Goal: Information Seeking & Learning: Learn about a topic

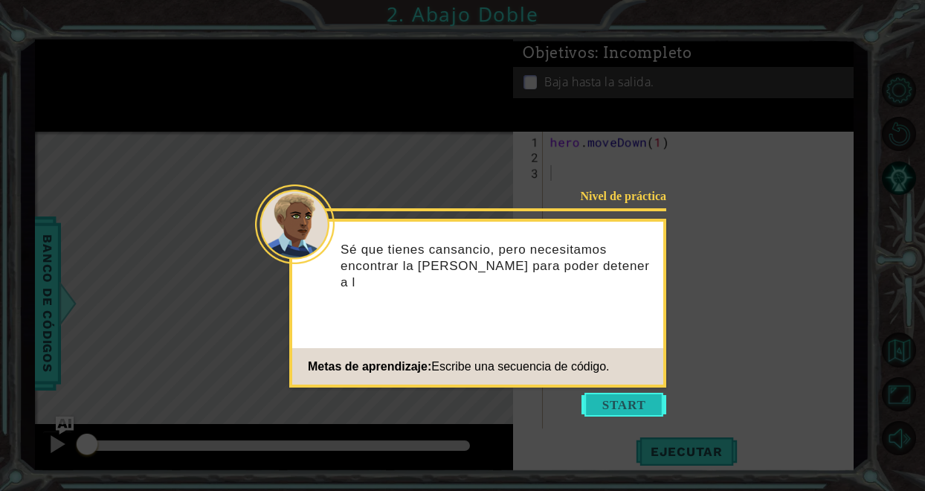
click at [613, 410] on button "Start" at bounding box center [623, 404] width 85 height 24
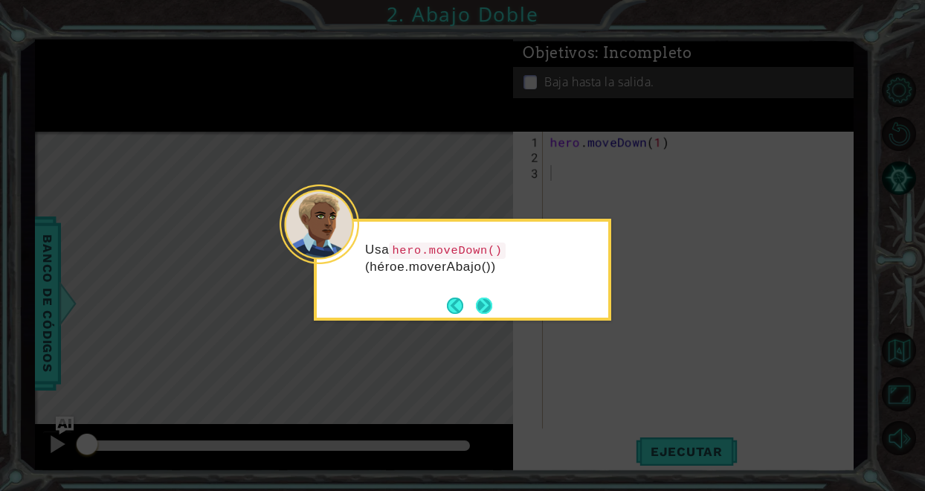
click at [480, 302] on button "Next" at bounding box center [484, 305] width 16 height 16
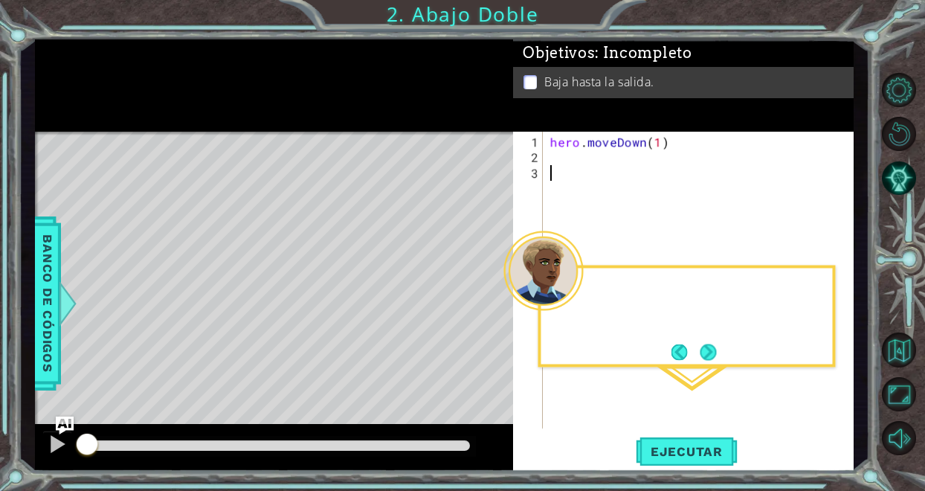
click at [480, 302] on div "Level Map" at bounding box center [378, 351] width 687 height 438
click at [712, 346] on button "Next" at bounding box center [708, 351] width 16 height 16
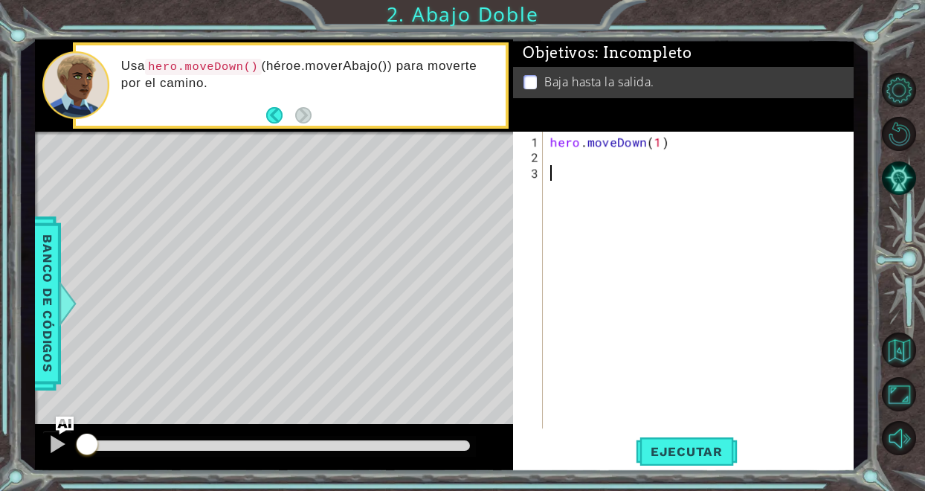
click at [550, 167] on div "hero . moveDown ( 1 )" at bounding box center [702, 298] width 310 height 328
click at [546, 160] on div "1 2 3 hero . moveDown ( 1 ) ההההההההההההההההההההההההההההההההההההההההההההההההההה…" at bounding box center [681, 280] width 337 height 297
click at [657, 143] on div "hero . moveDown ( 1 )" at bounding box center [702, 298] width 310 height 328
type textarea "hero.moveDown(2)"
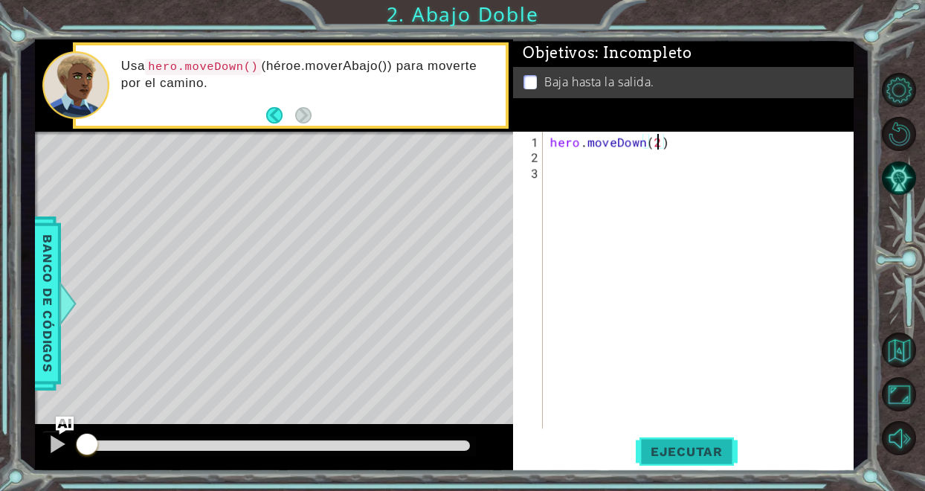
click at [690, 441] on button "Ejecutar" at bounding box center [686, 451] width 102 height 34
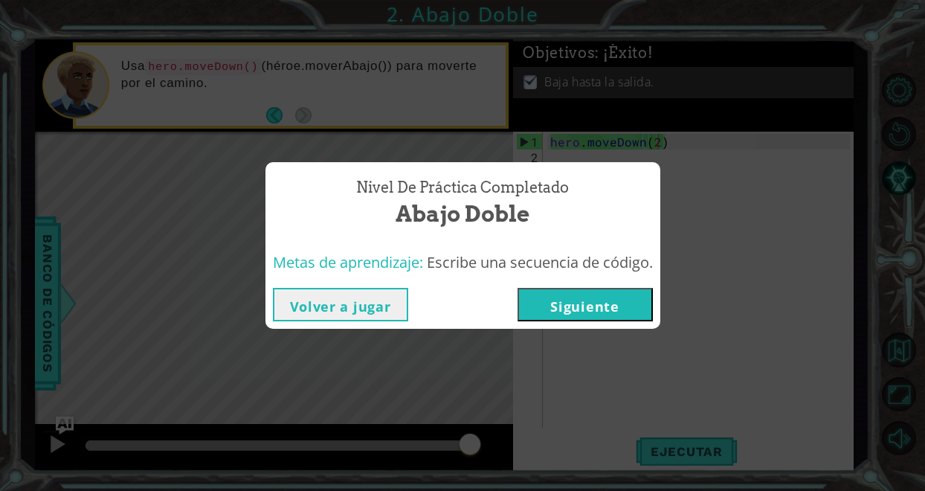
click at [576, 311] on button "Siguiente" at bounding box center [584, 304] width 135 height 33
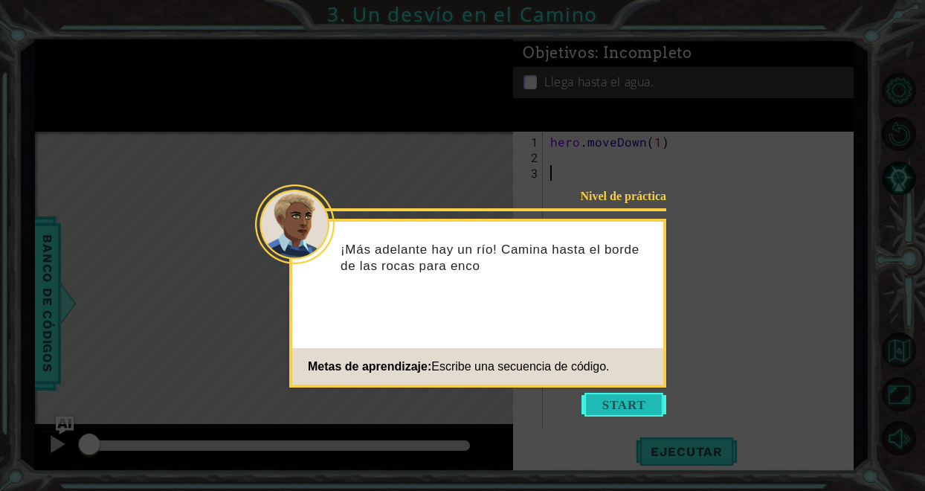
click at [596, 401] on button "Start" at bounding box center [623, 404] width 85 height 24
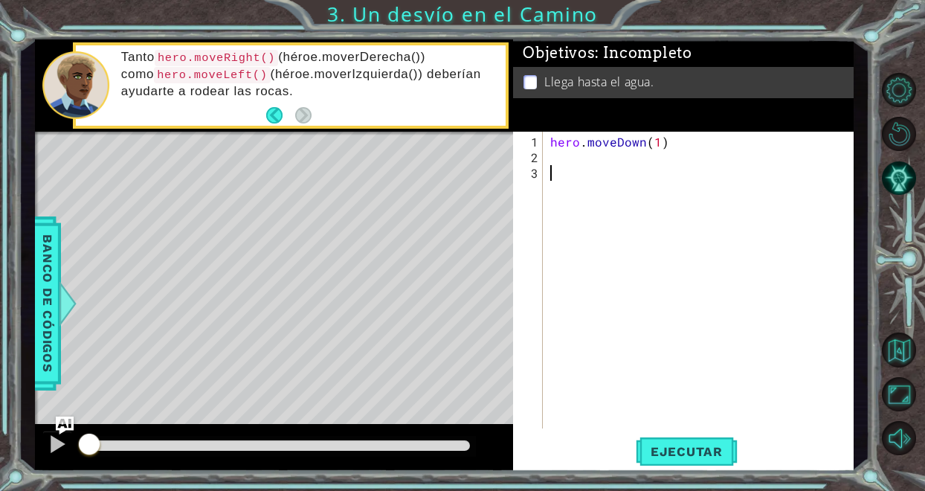
click at [585, 159] on div "hero . moveDown ( 1 )" at bounding box center [702, 298] width 310 height 328
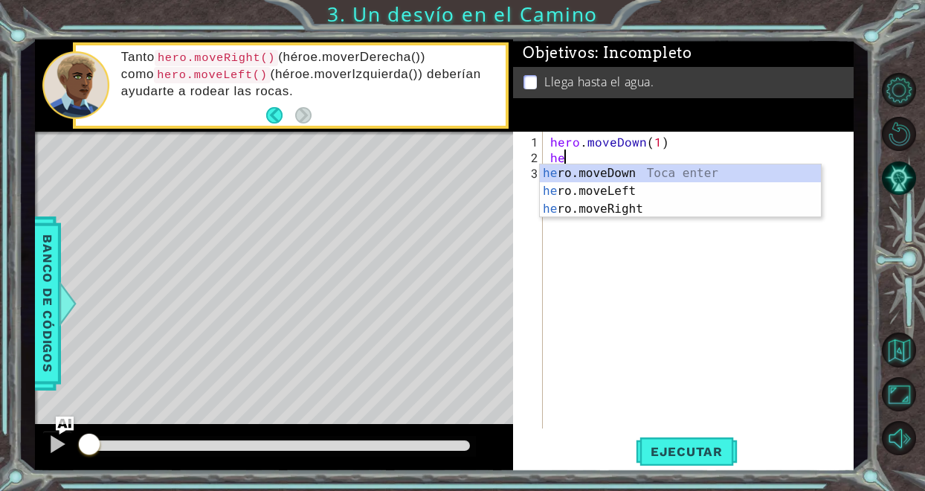
scroll to position [0, 1]
click at [593, 194] on div "hero .moveDown Toca enter hero .moveLeft Toca enter hero .moveRight Toca enter" at bounding box center [680, 208] width 281 height 89
type textarea "hero.moveLeft(1)"
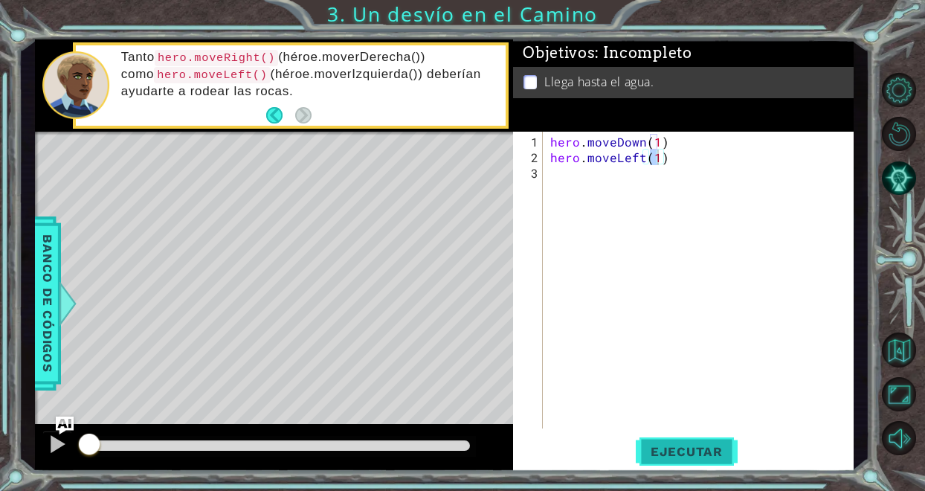
click at [688, 456] on span "Ejecutar" at bounding box center [686, 451] width 102 height 15
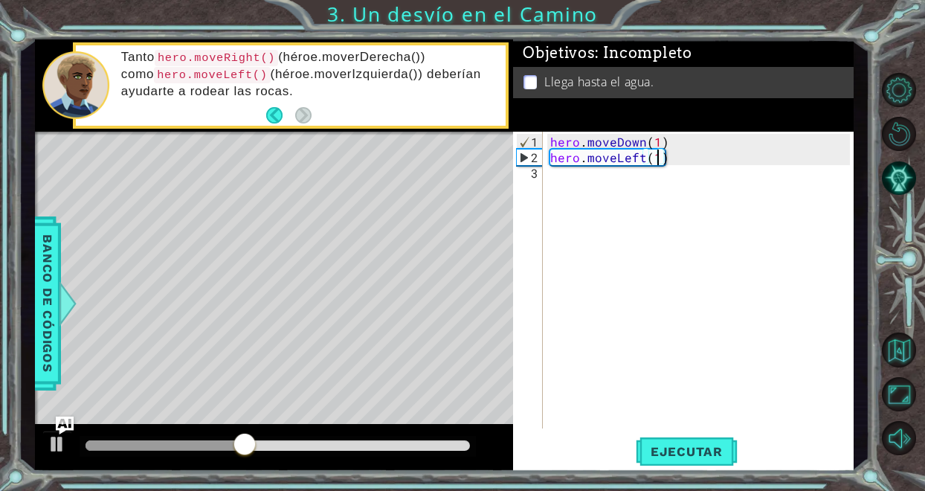
click at [563, 182] on div "hero . moveDown ( 1 ) hero . moveLeft ( 1 )" at bounding box center [702, 298] width 310 height 328
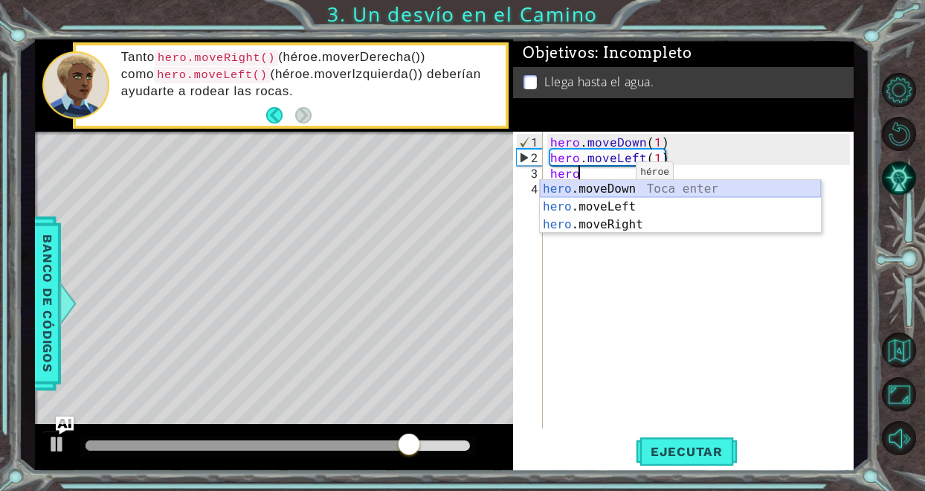
click at [612, 192] on div "hero .moveDown Toca enter hero .moveLeft Toca enter hero .moveRight Toca enter" at bounding box center [680, 224] width 281 height 89
type textarea "hero.moveDown(1)"
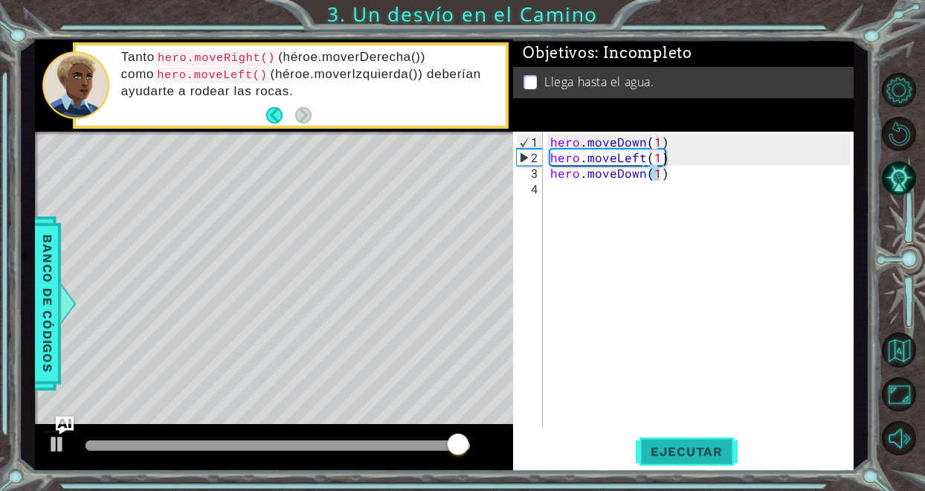
click at [693, 455] on span "Ejecutar" at bounding box center [686, 451] width 102 height 15
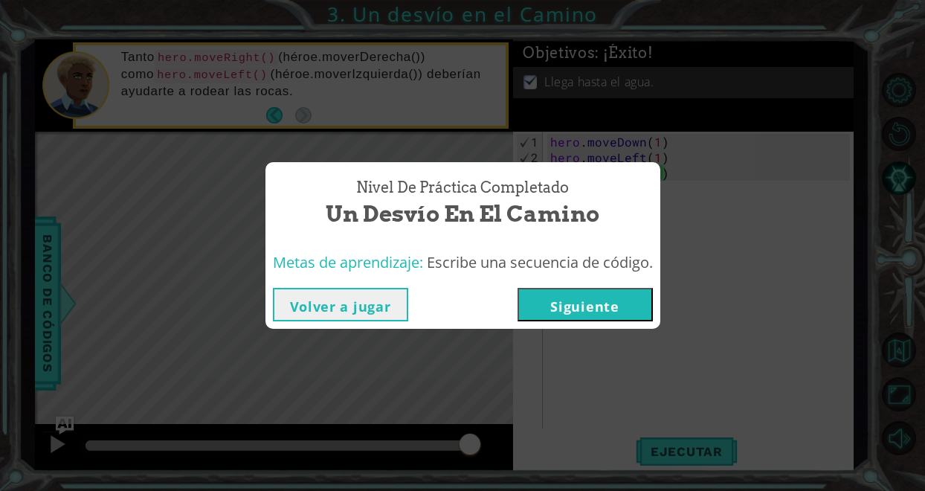
click at [610, 298] on button "Siguiente" at bounding box center [584, 304] width 135 height 33
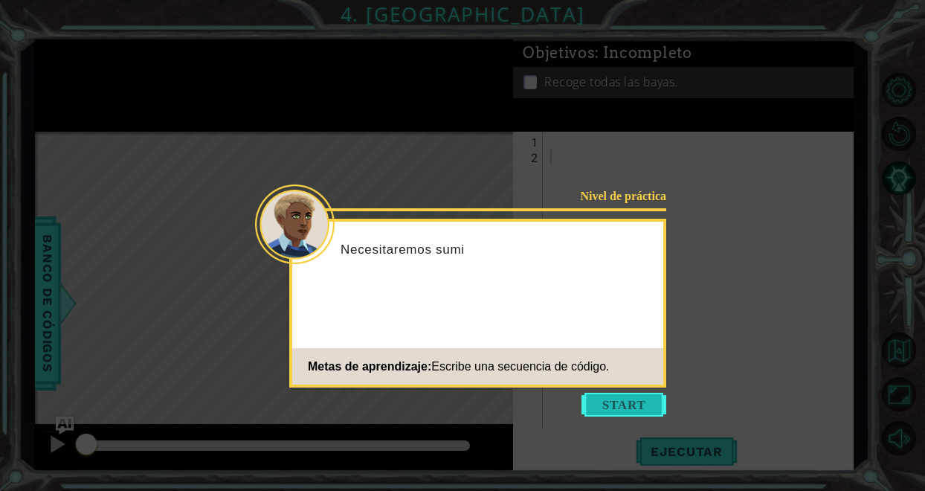
click at [624, 401] on button "Start" at bounding box center [623, 404] width 85 height 24
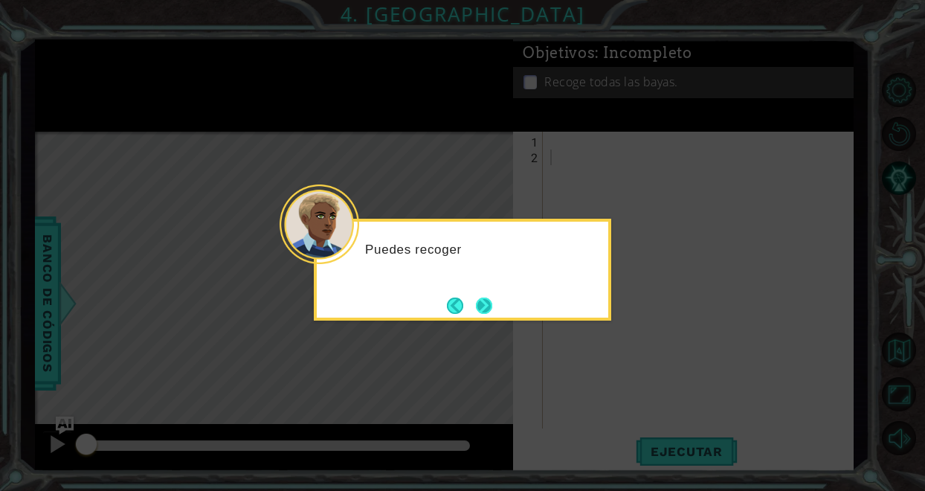
click at [485, 297] on button "Next" at bounding box center [484, 305] width 16 height 16
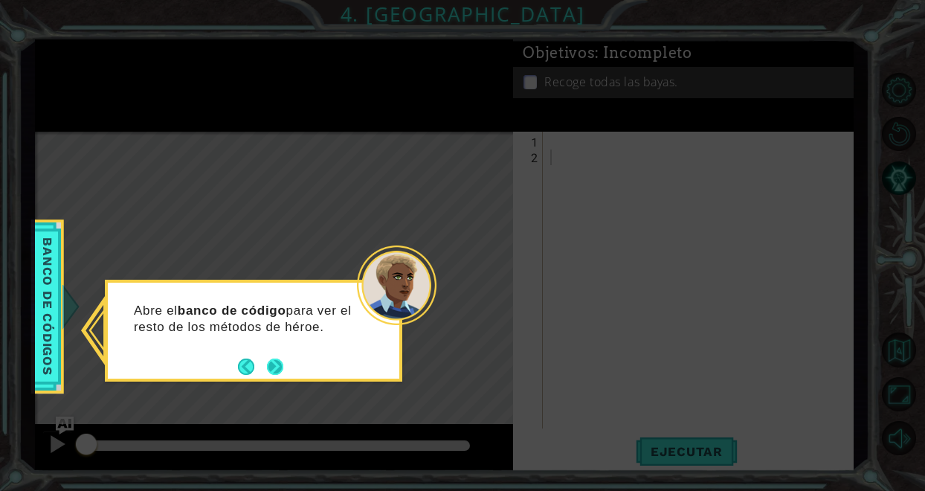
click at [280, 364] on button "Next" at bounding box center [275, 366] width 16 height 16
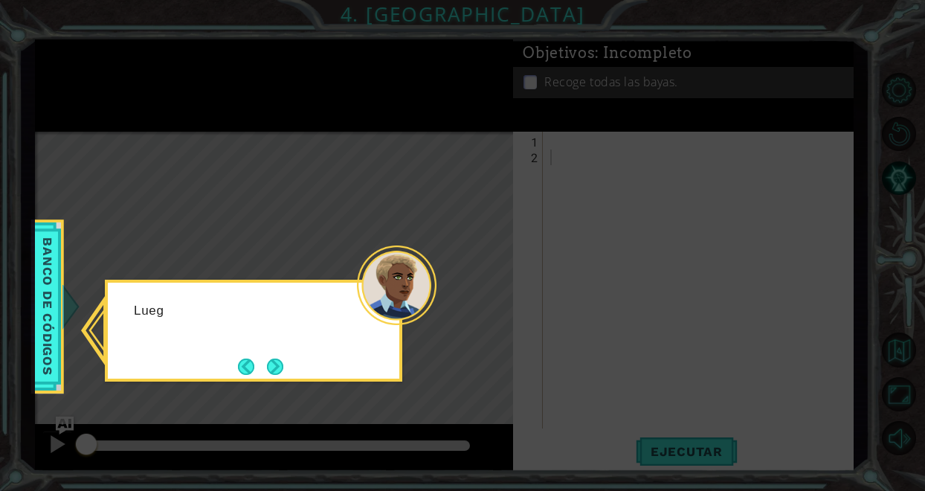
click at [280, 364] on button "Next" at bounding box center [275, 366] width 16 height 16
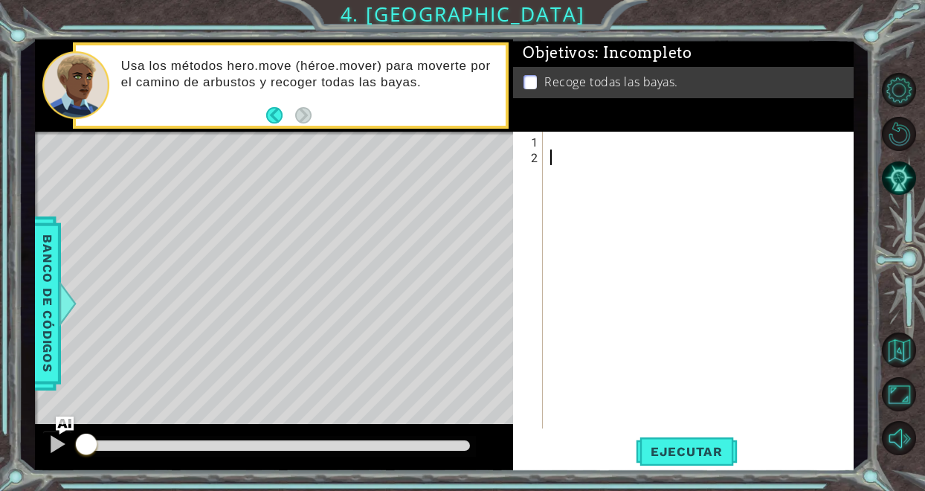
click at [586, 135] on div at bounding box center [702, 298] width 310 height 328
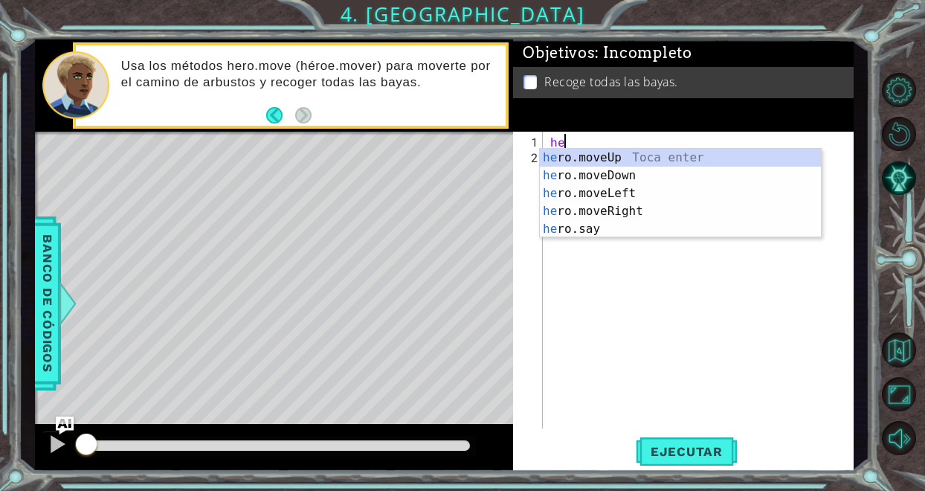
scroll to position [0, 1]
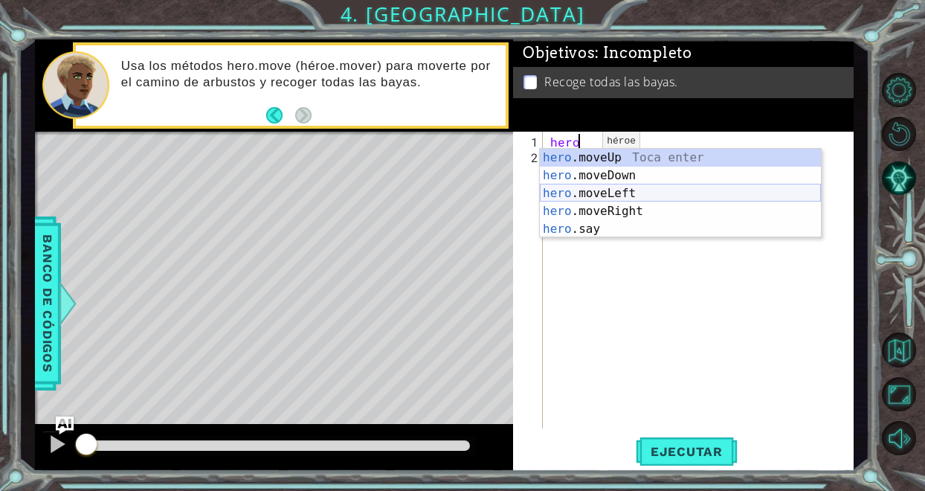
click at [583, 199] on div "hero .moveUp Toca enter hero .moveDown Toca enter hero .moveLeft Toca enter her…" at bounding box center [680, 211] width 281 height 125
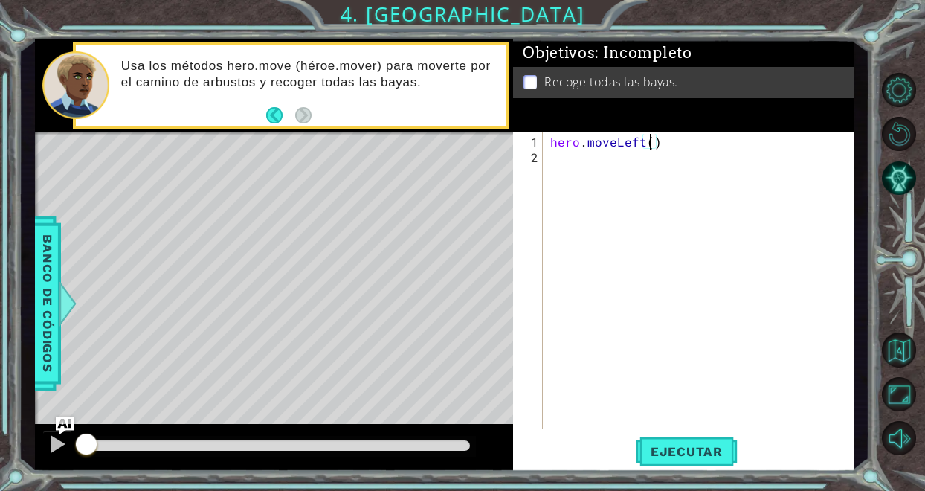
type textarea "hero.moveLeft(2)"
click at [695, 147] on div "hero . moveLeft ( 2 )" at bounding box center [702, 298] width 310 height 328
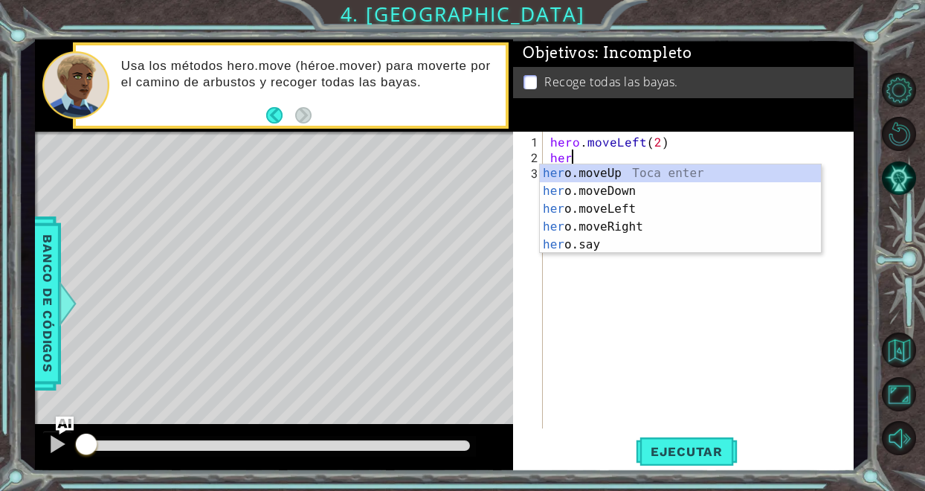
scroll to position [0, 1]
click at [660, 175] on div "hero .moveUp Toca enter hero .moveDown Toca enter hero .moveLeft Toca enter her…" at bounding box center [680, 226] width 281 height 125
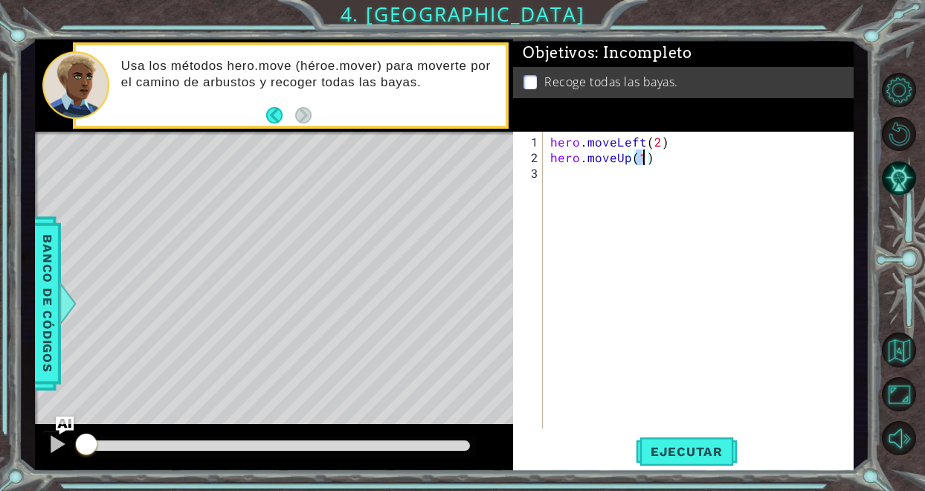
type textarea "hero.moveUp(2)"
click at [610, 186] on div "hero . moveLeft ( 2 ) hero . moveUp ( 2 )" at bounding box center [702, 298] width 310 height 328
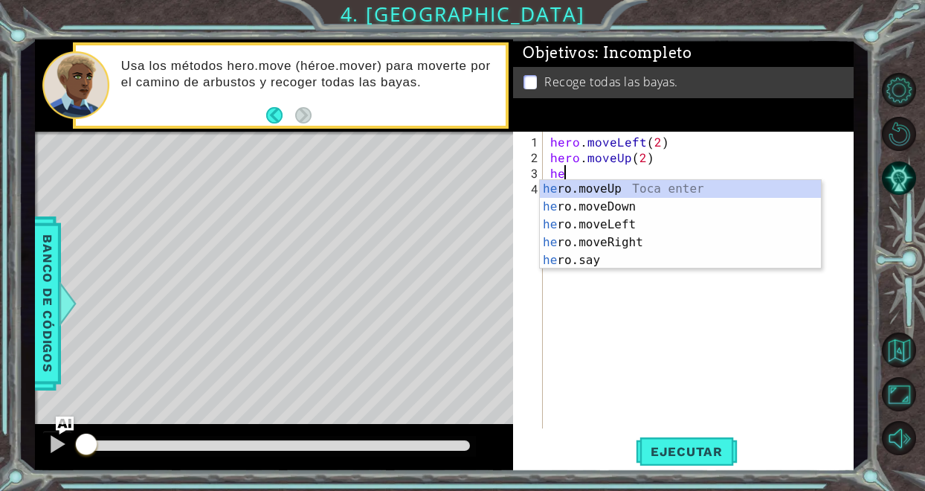
scroll to position [0, 1]
click at [630, 243] on div "her o.moveUp Toca enter her o.moveDown Toca enter her o.moveLeft [PERSON_NAME] …" at bounding box center [680, 242] width 281 height 125
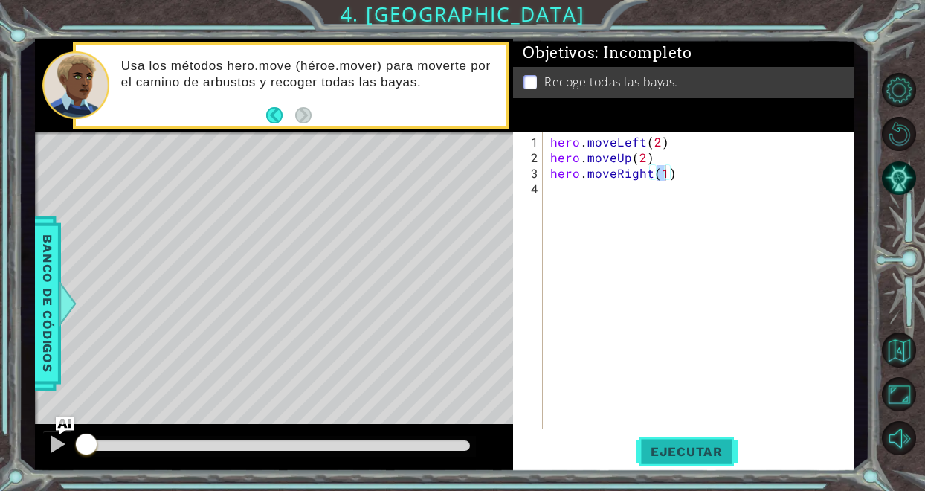
click at [701, 440] on button "Ejecutar" at bounding box center [686, 451] width 102 height 34
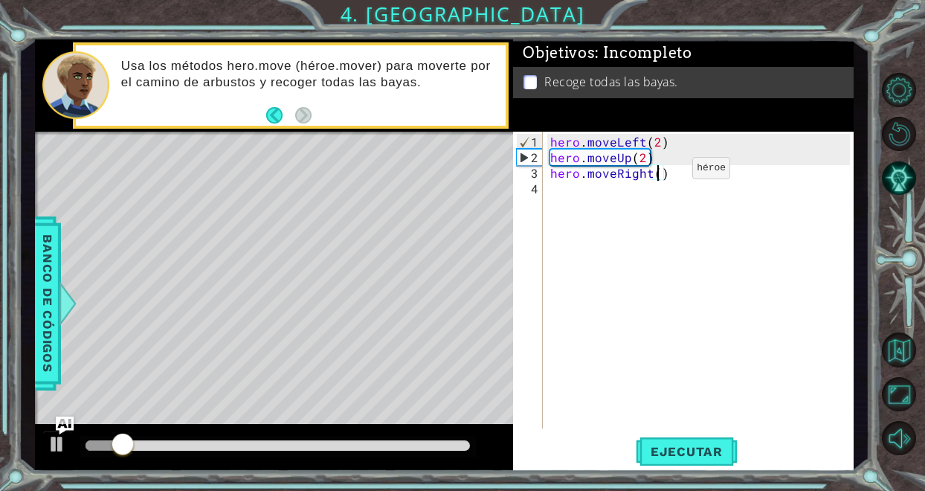
scroll to position [0, 7]
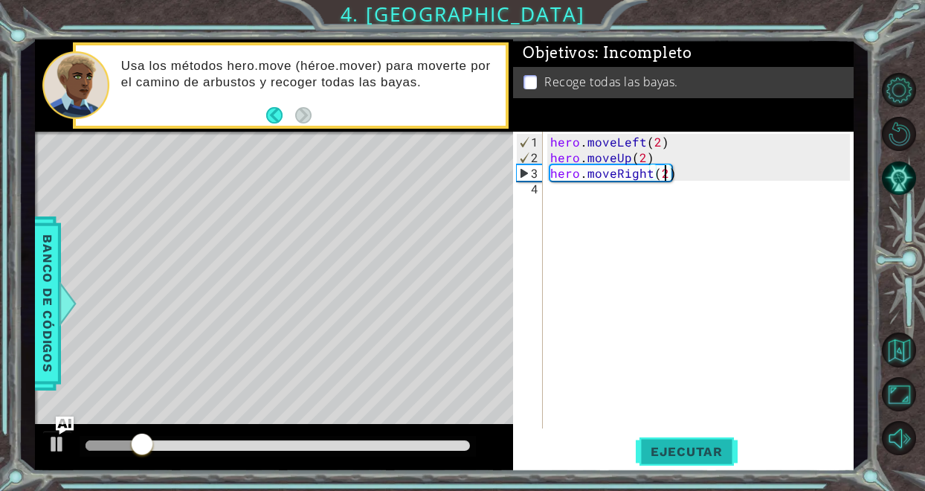
click at [702, 456] on span "Ejecutar" at bounding box center [686, 451] width 102 height 15
click at [665, 457] on span "Ejecutar" at bounding box center [686, 451] width 102 height 15
click at [644, 158] on div "hero . moveLeft ( 2 ) hero . moveUp ( 2 ) hero . moveRight ( 2 )" at bounding box center [702, 298] width 310 height 328
type textarea "hero.moveUp(2)"
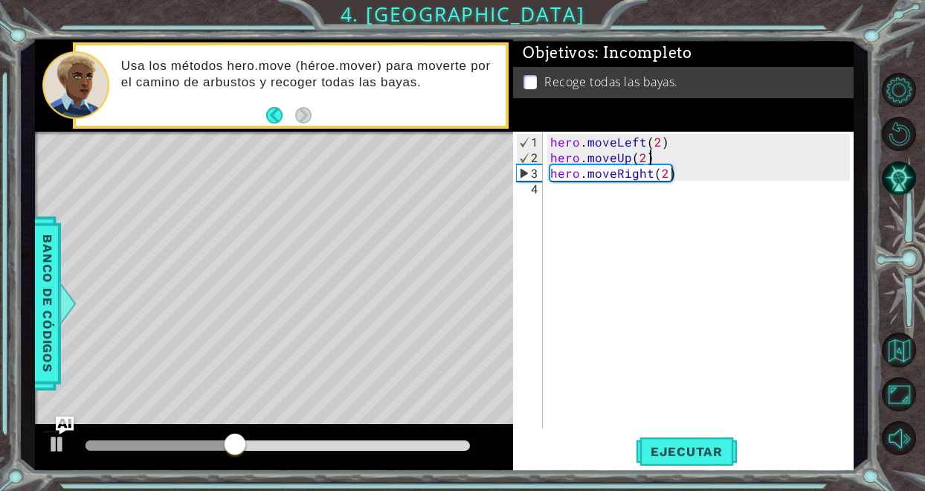
click at [659, 147] on div "hero . moveLeft ( 2 ) hero . moveUp ( 2 ) hero . moveRight ( 2 )" at bounding box center [702, 298] width 310 height 328
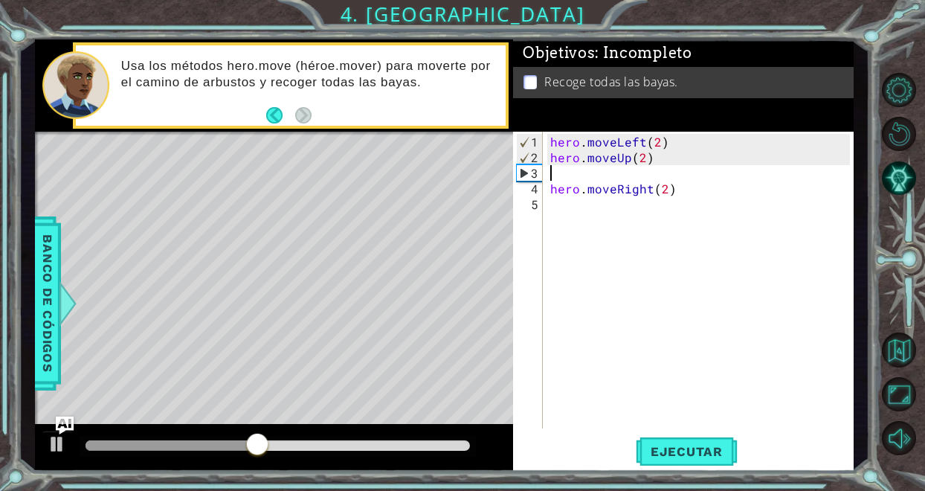
type textarea "m"
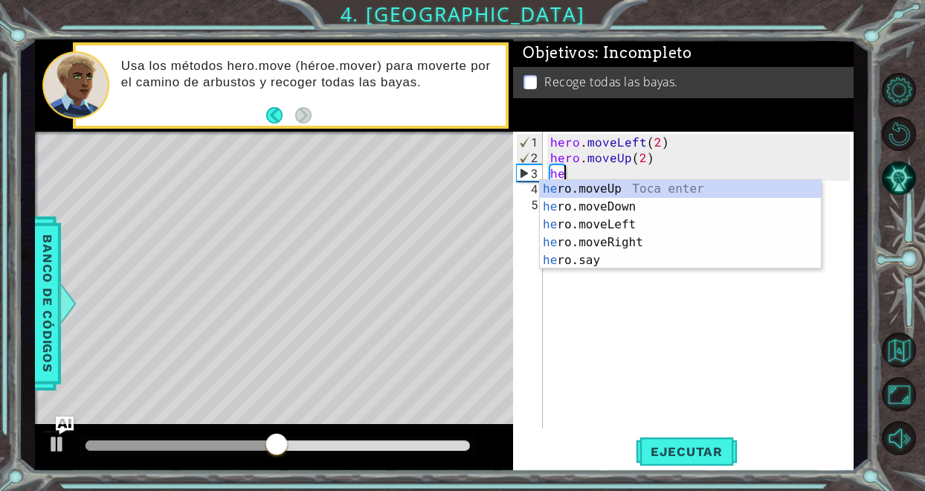
scroll to position [0, 1]
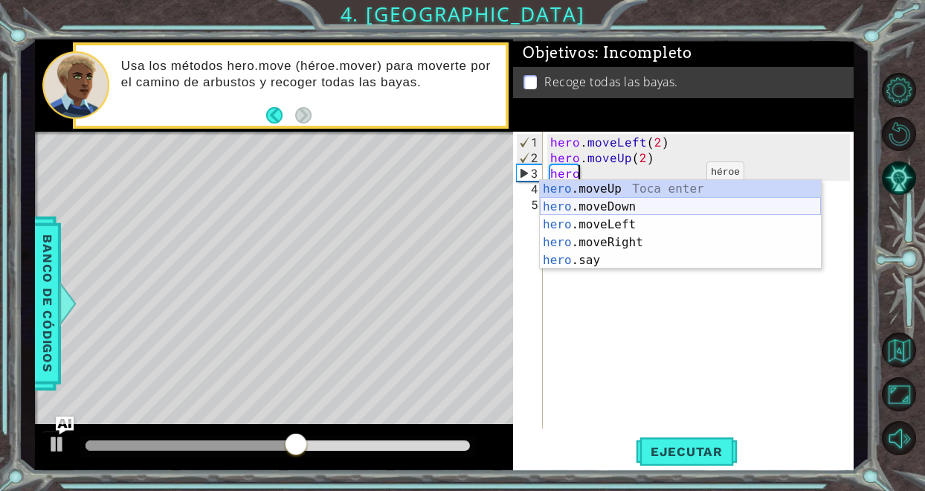
click at [656, 201] on div "hero .moveUp Toca enter hero .moveDown Toca enter hero .moveLeft Toca enter her…" at bounding box center [680, 242] width 281 height 125
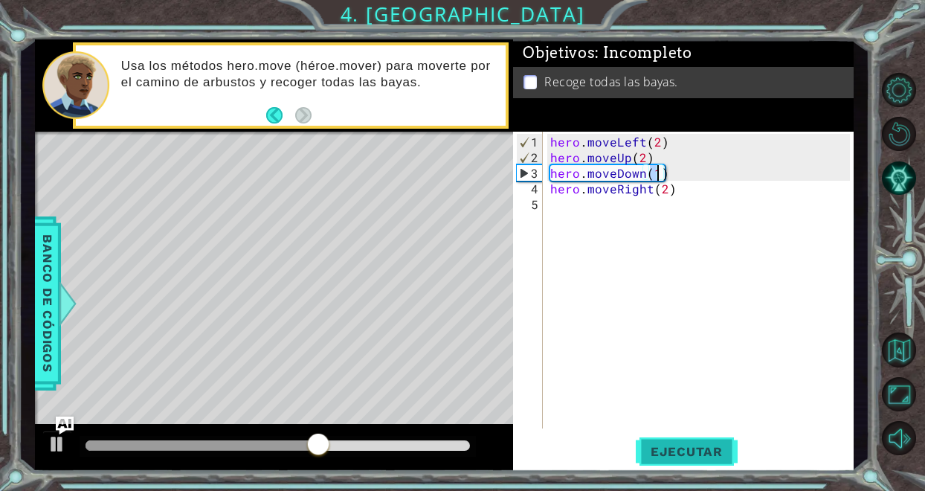
click at [683, 456] on span "Ejecutar" at bounding box center [686, 451] width 102 height 15
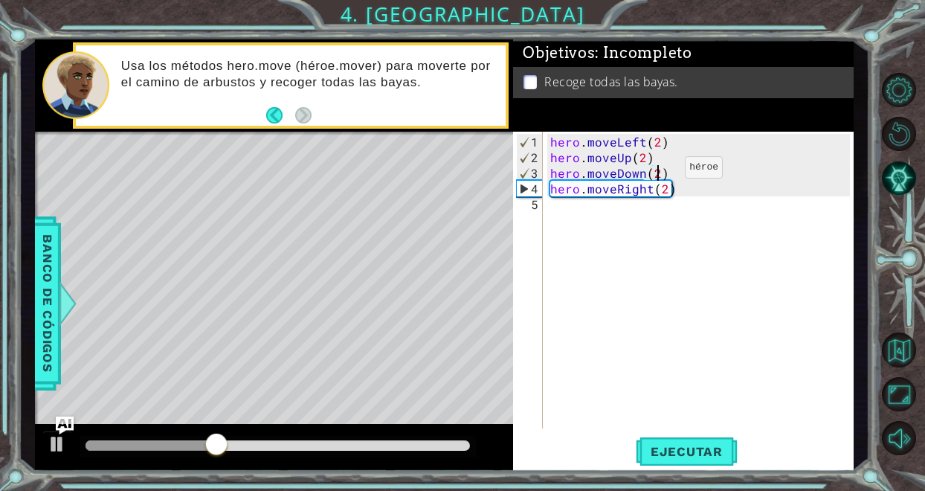
scroll to position [0, 7]
type textarea "hero.moveDown(2)"
click at [687, 444] on span "Ejecutar" at bounding box center [686, 451] width 102 height 15
click at [645, 223] on div "hero . moveLeft ( 2 ) hero . moveUp ( 2 ) hero . moveDown ( 2 ) hero . moveRigh…" at bounding box center [702, 298] width 310 height 328
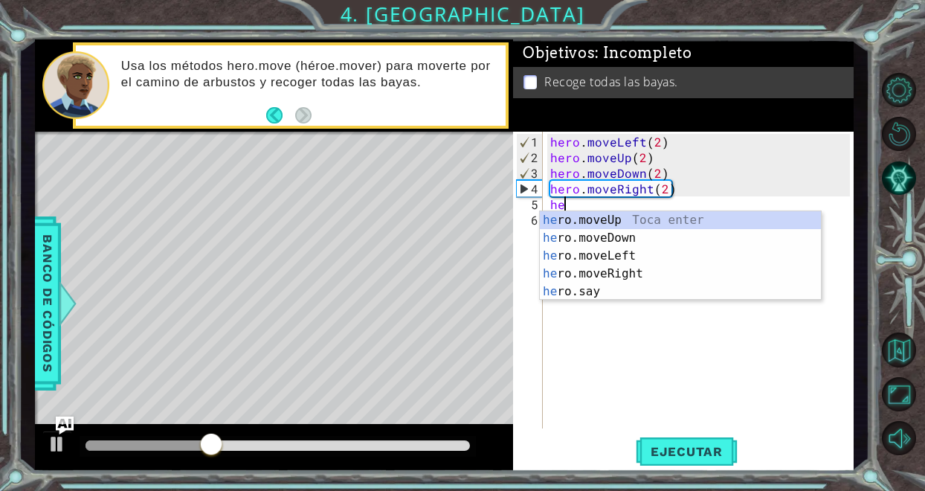
scroll to position [0, 1]
click at [645, 217] on div "her o.moveUp Toca enter her o.moveDown Toca enter her o.moveLeft [PERSON_NAME] …" at bounding box center [680, 273] width 281 height 125
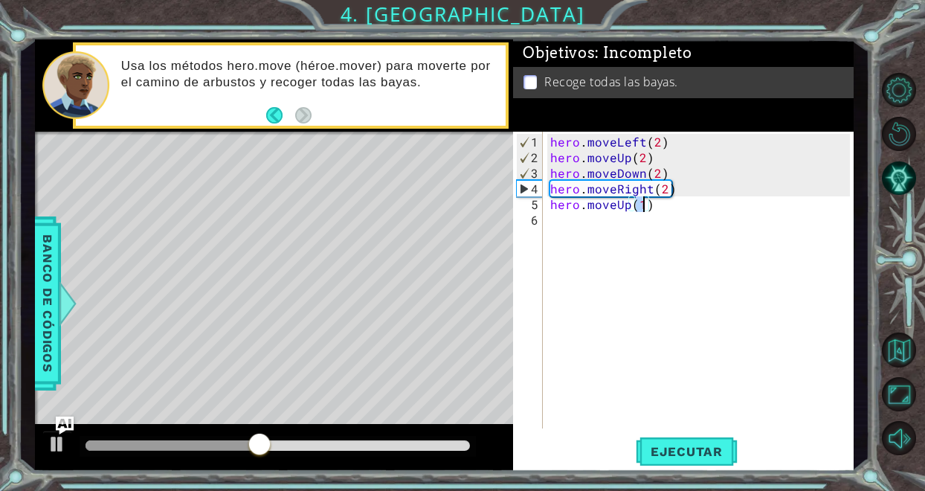
scroll to position [0, 5]
click at [679, 447] on span "Ejecutar" at bounding box center [686, 451] width 102 height 15
click at [630, 156] on div "hero . moveLeft ( 2 ) hero . moveUp ( 2 ) hero . moveDown ( 2 ) hero . moveRigh…" at bounding box center [702, 298] width 310 height 328
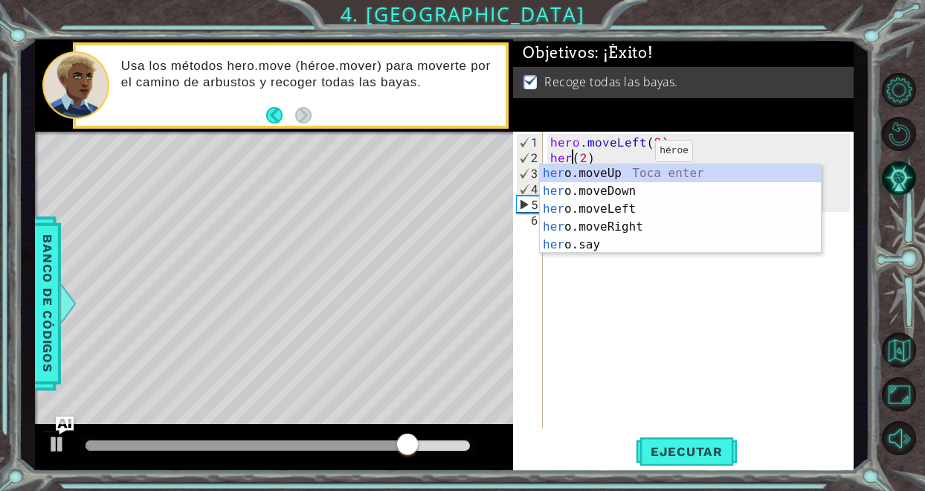
scroll to position [0, 1]
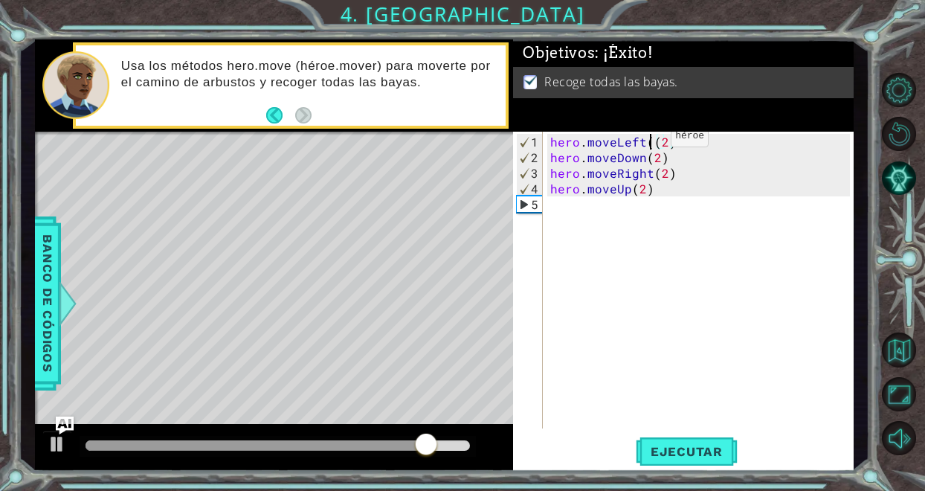
type textarea "hero.moveLeft(2)"
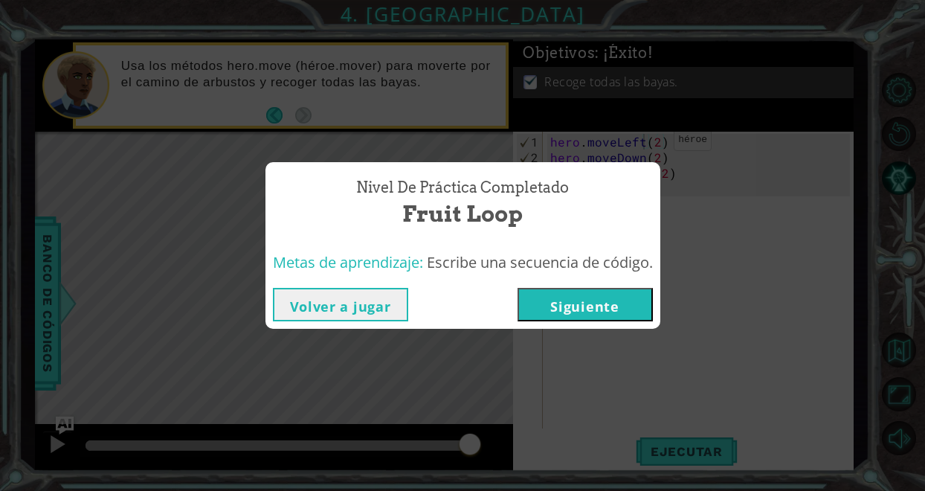
click at [560, 294] on button "Siguiente" at bounding box center [584, 304] width 135 height 33
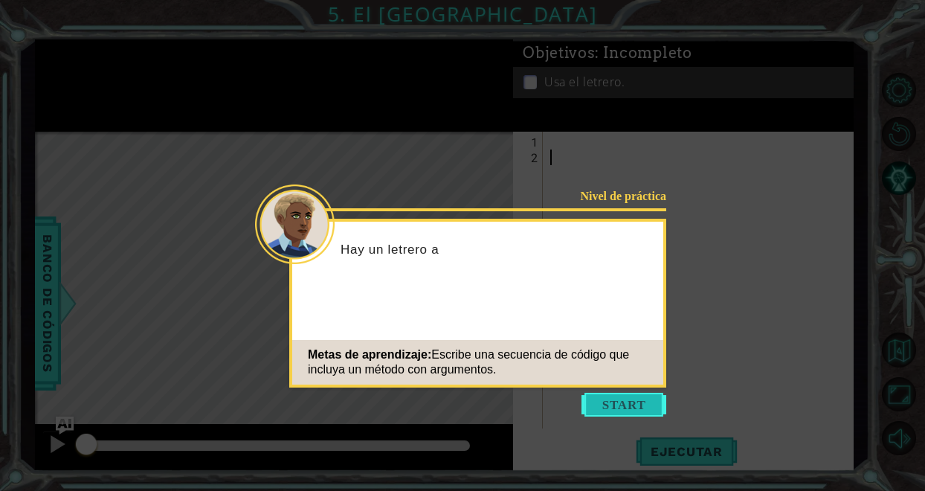
click at [607, 395] on button "Start" at bounding box center [623, 404] width 85 height 24
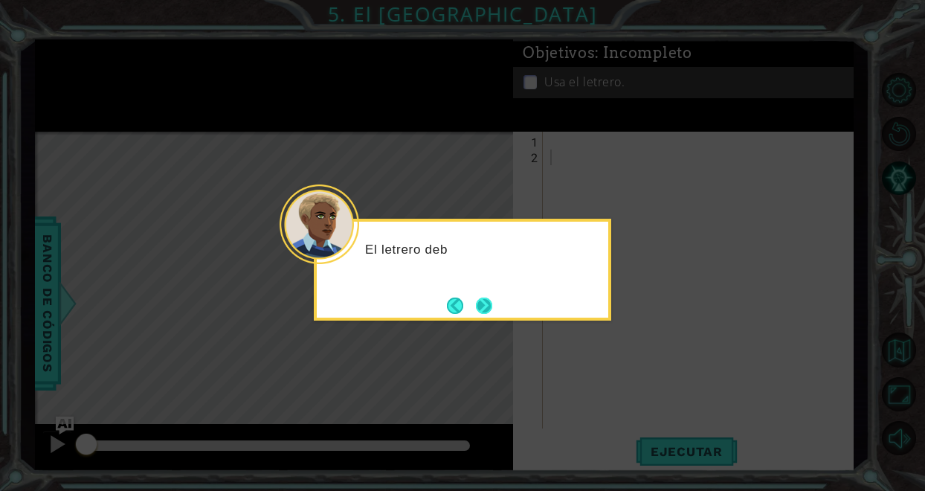
click at [490, 305] on button "Next" at bounding box center [484, 305] width 16 height 16
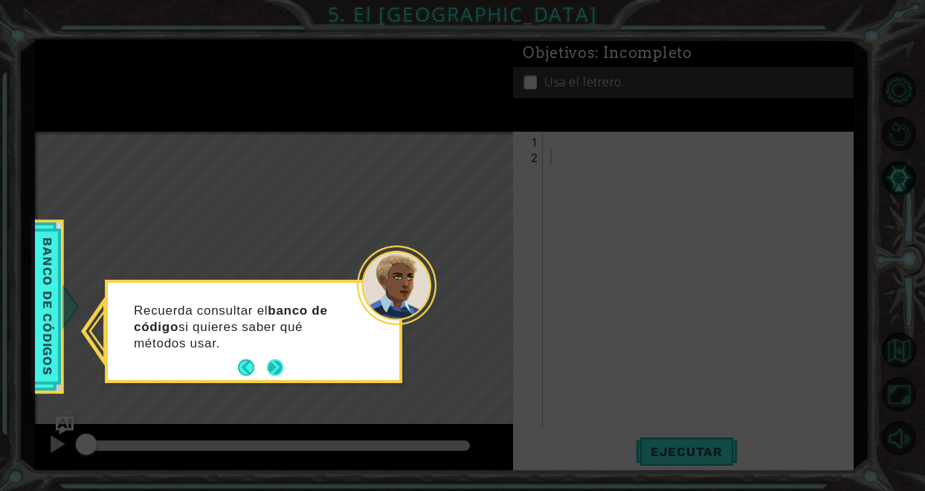
click at [283, 365] on button "Next" at bounding box center [275, 367] width 16 height 16
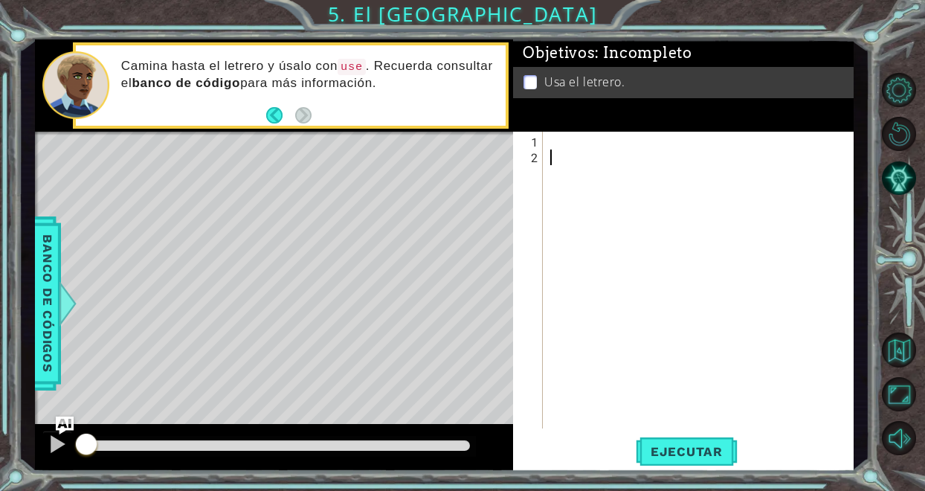
click at [589, 146] on div at bounding box center [702, 298] width 310 height 328
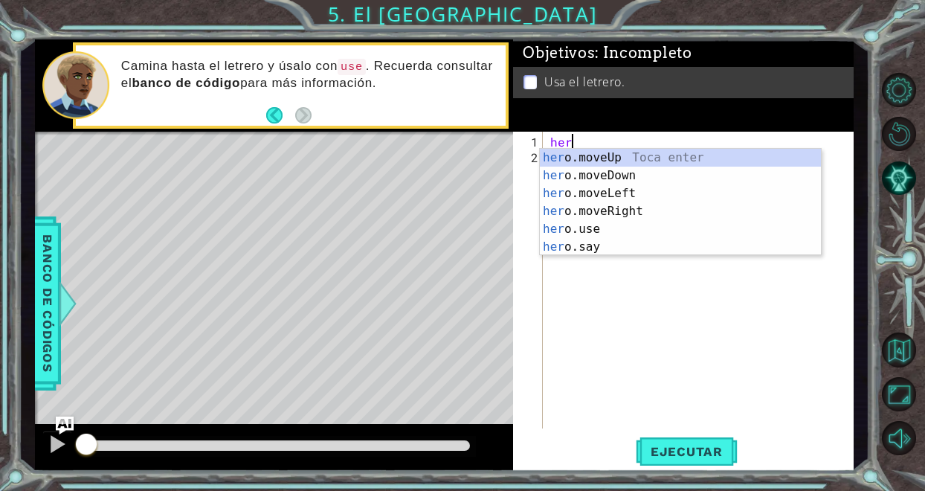
scroll to position [0, 1]
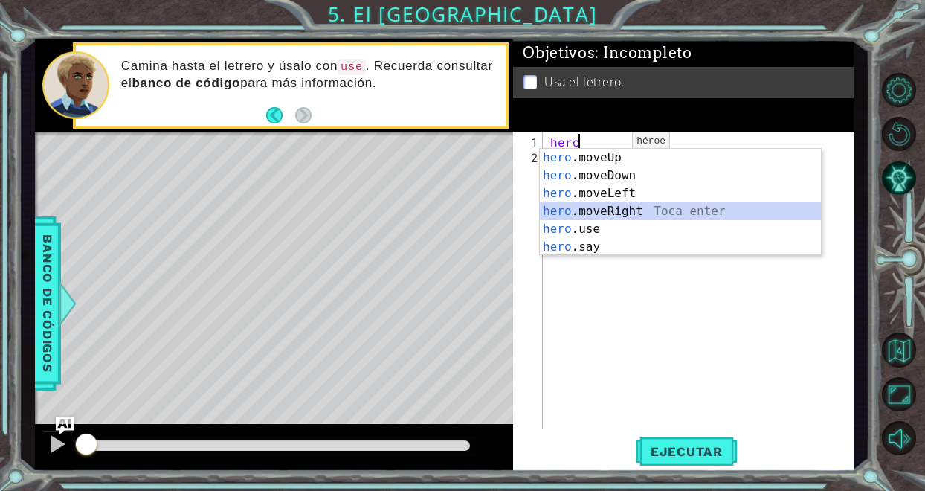
click at [628, 210] on div "hero .moveUp Toca enter hero .moveDown Toca enter hero .moveLeft Toca enter her…" at bounding box center [680, 220] width 281 height 143
type textarea "hero.moveRight(1)"
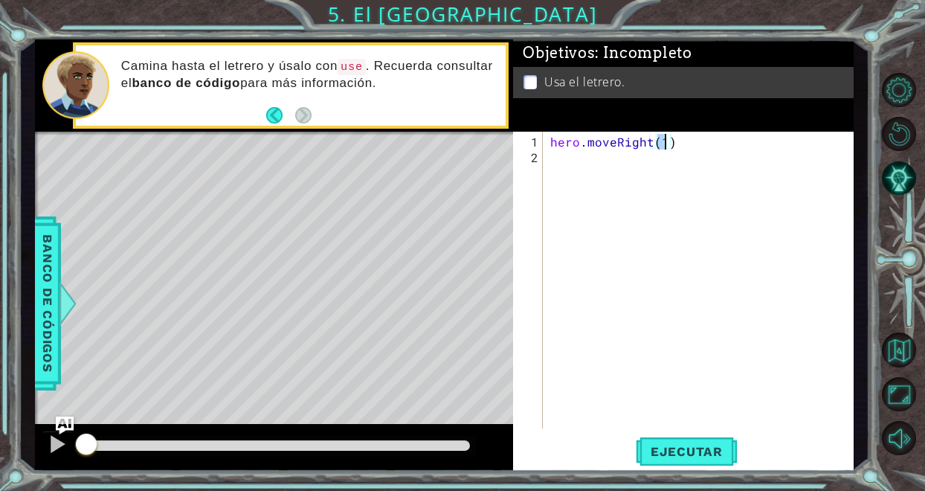
click at [624, 162] on div "hero . moveRight ( 1 )" at bounding box center [702, 298] width 310 height 328
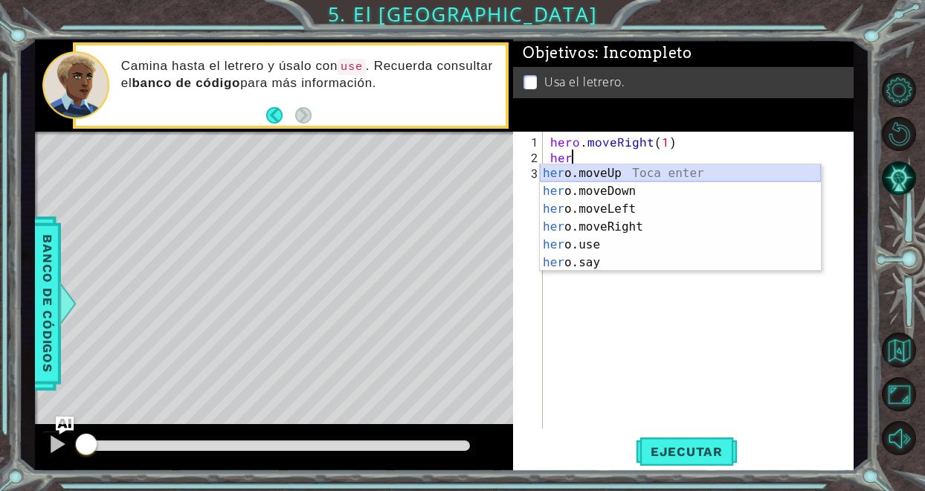
click at [638, 172] on div "her o.moveUp Toca enter her o.moveDown Toca enter her o.moveLeft [PERSON_NAME] …" at bounding box center [680, 235] width 281 height 143
type textarea "hero.moveUp(1)"
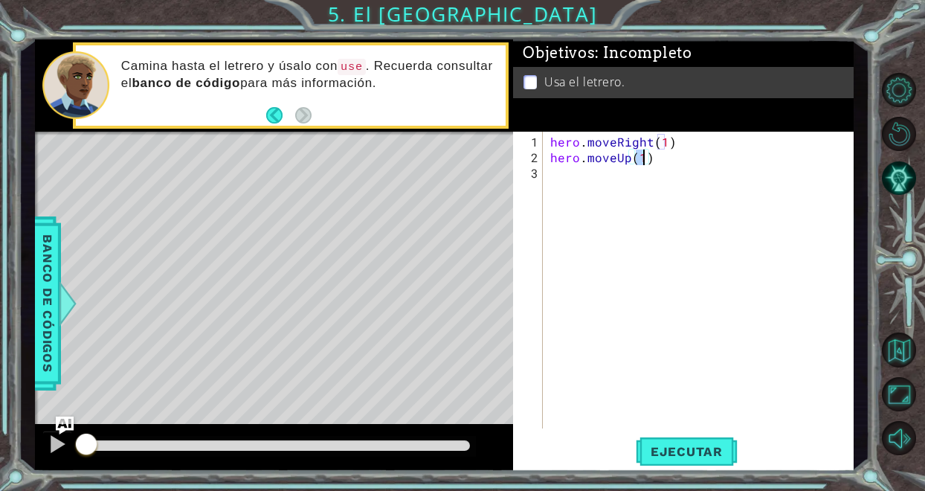
click at [626, 184] on div "hero . moveRight ( 1 ) hero . moveUp ( 1 )" at bounding box center [702, 298] width 310 height 328
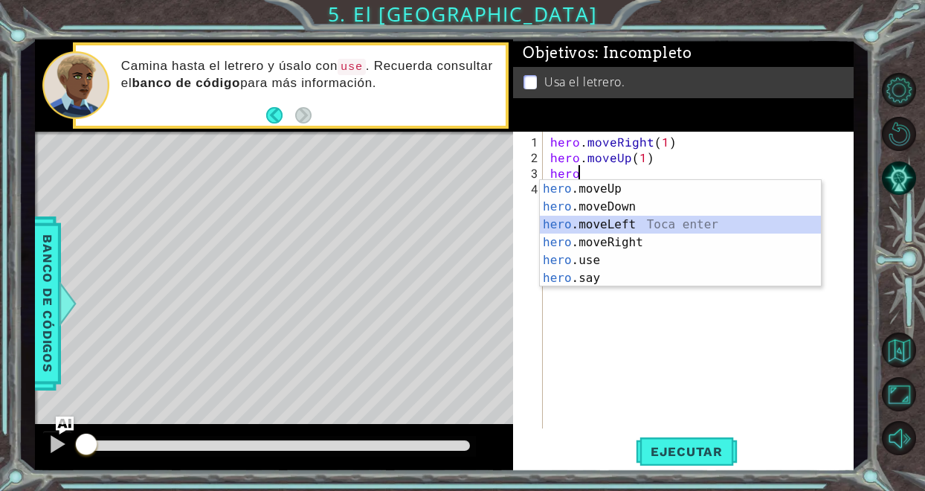
click at [631, 226] on div "hero .moveUp Toca enter hero .moveDown Toca enter hero .moveLeft Toca enter her…" at bounding box center [680, 251] width 281 height 143
type textarea "hero.moveLeft(1)"
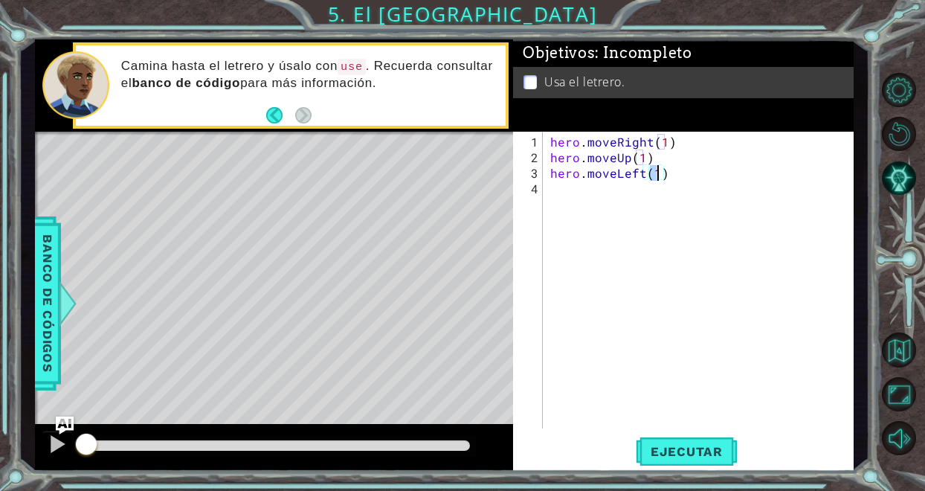
click at [583, 196] on div "hero . moveRight ( 1 ) hero . moveUp ( 1 ) hero . moveLeft ( 1 )" at bounding box center [702, 298] width 310 height 328
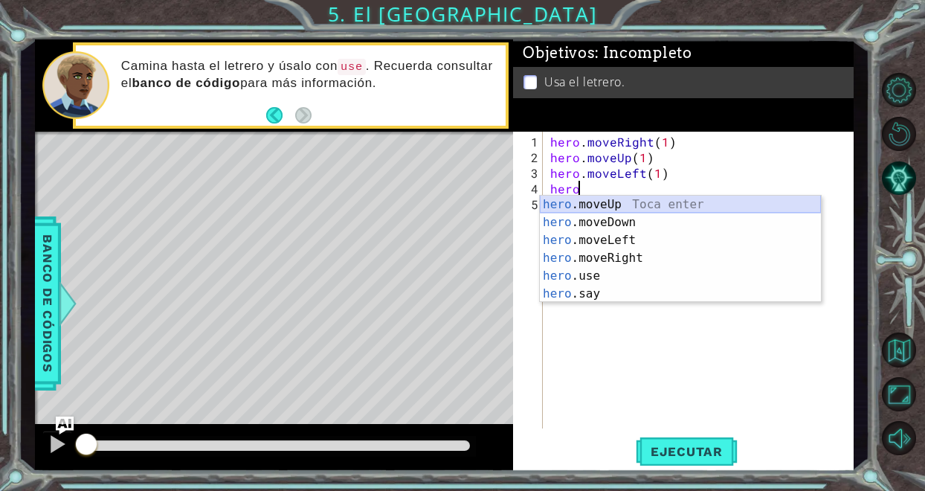
click at [583, 206] on div "hero .moveUp Toca enter hero .moveDown Toca enter hero .moveLeft Toca enter her…" at bounding box center [680, 266] width 281 height 143
type textarea "hero.moveUp(1)"
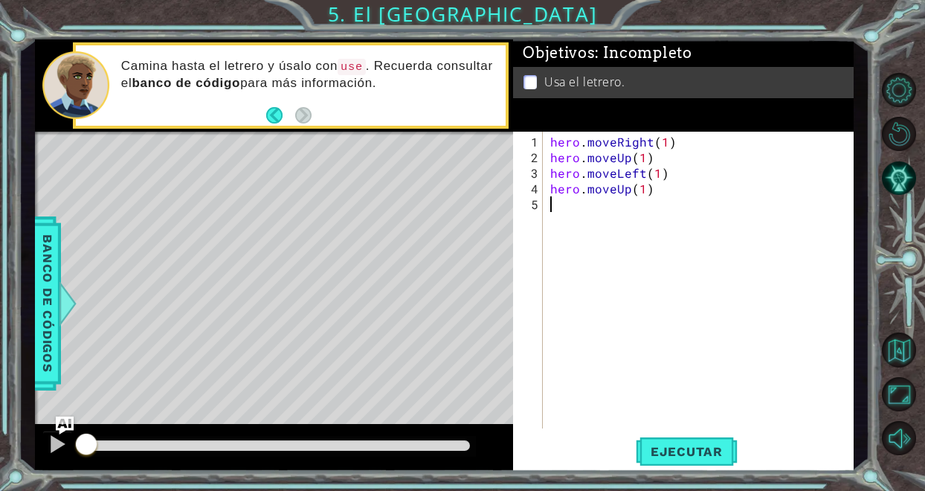
click at [614, 213] on div "hero . moveRight ( 1 ) hero . moveUp ( 1 ) hero . moveLeft ( 1 ) hero . moveUp …" at bounding box center [702, 298] width 310 height 328
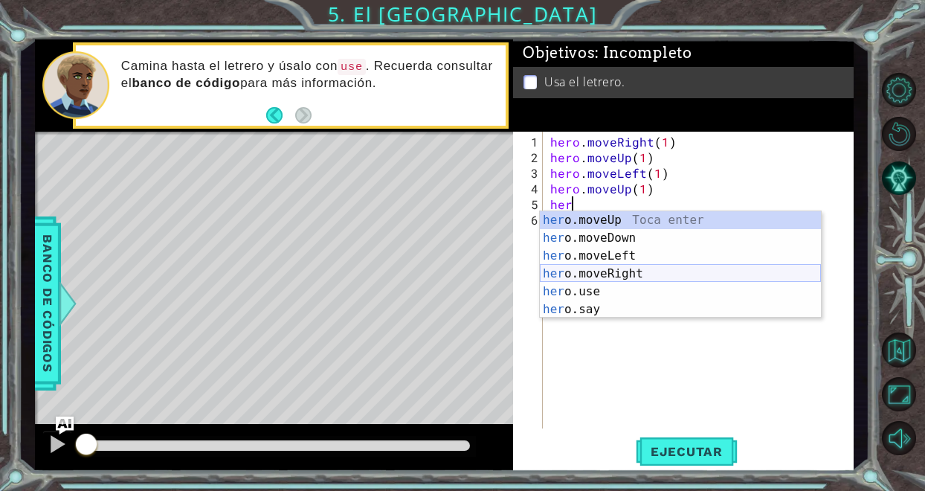
click at [640, 271] on div "her o.moveUp Toca enter her o.moveDown Toca enter her o.moveLeft [PERSON_NAME] …" at bounding box center [680, 282] width 281 height 143
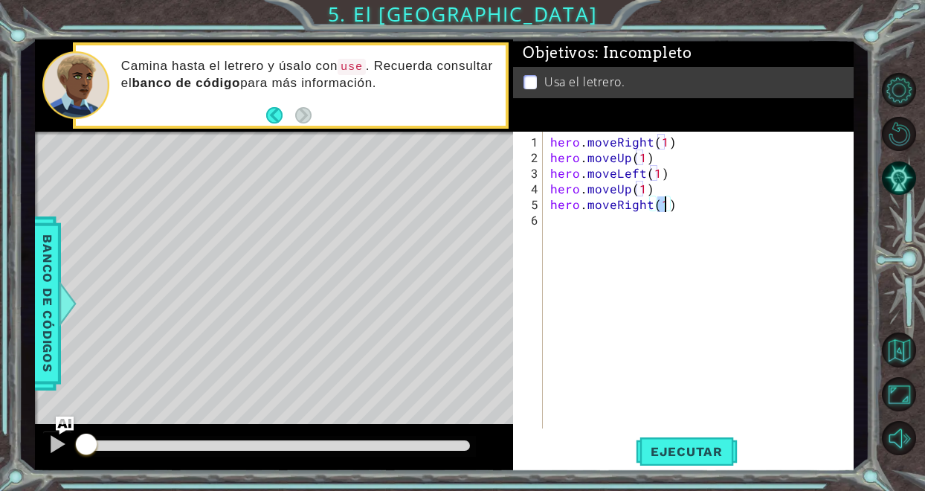
type textarea "hero.moveRight(2)"
click at [601, 234] on div "hero . moveRight ( 1 ) hero . moveUp ( 1 ) hero . moveLeft ( 1 ) hero . moveUp …" at bounding box center [702, 298] width 310 height 328
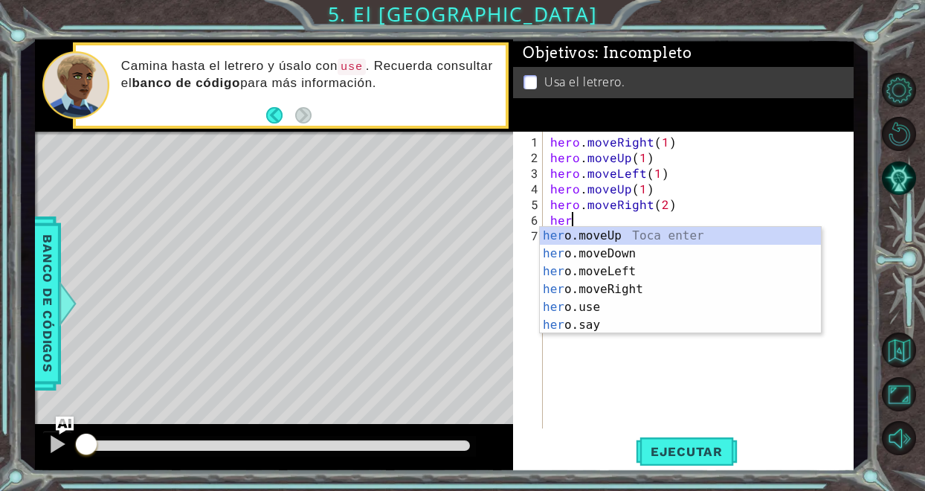
scroll to position [0, 1]
click at [641, 253] on div "her o.moveUp Toca enter her o.moveDown Toca enter her o.moveLeft [PERSON_NAME] …" at bounding box center [680, 298] width 281 height 143
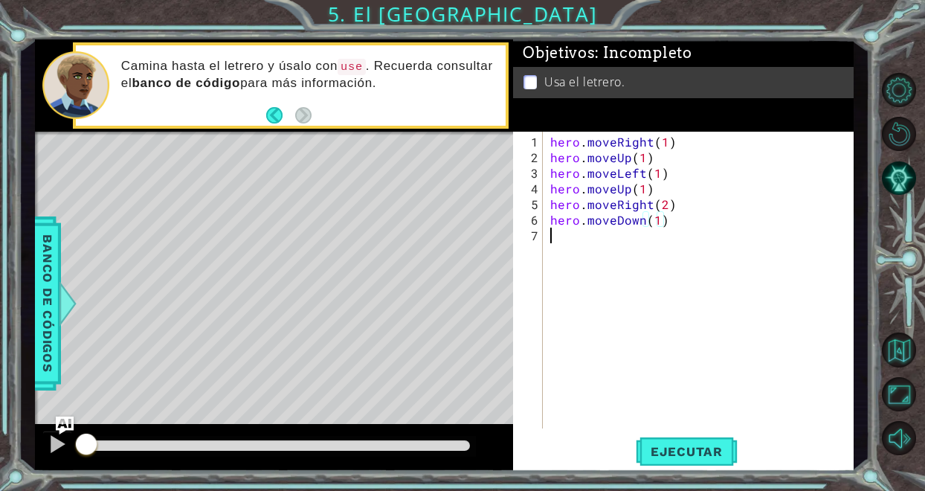
click at [618, 243] on div "hero . moveRight ( 1 ) hero . moveUp ( 1 ) hero . moveLeft ( 1 ) hero . moveUp …" at bounding box center [702, 298] width 310 height 328
type textarea "hero.moveUp(1) hero.moveRight(2)"
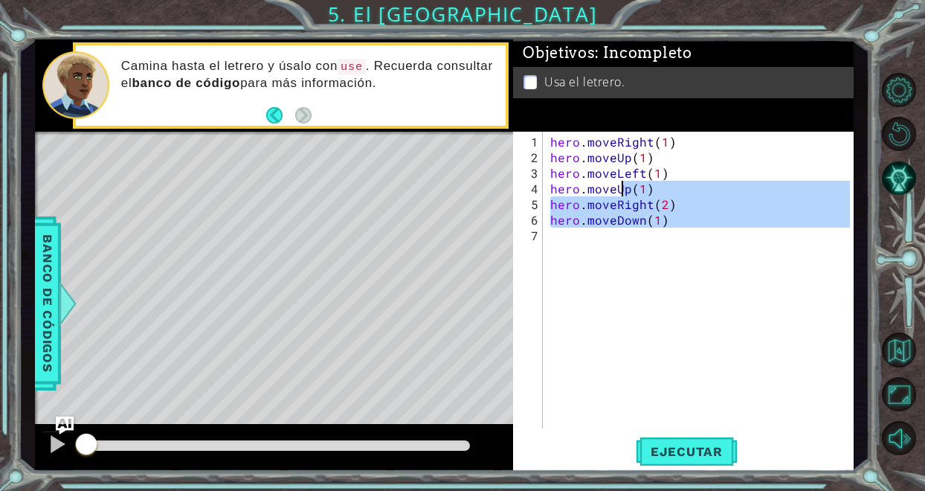
click at [612, 245] on div "hero . moveRight ( 1 ) hero . moveUp ( 1 ) hero . moveLeft ( 1 ) hero . moveUp …" at bounding box center [702, 298] width 310 height 328
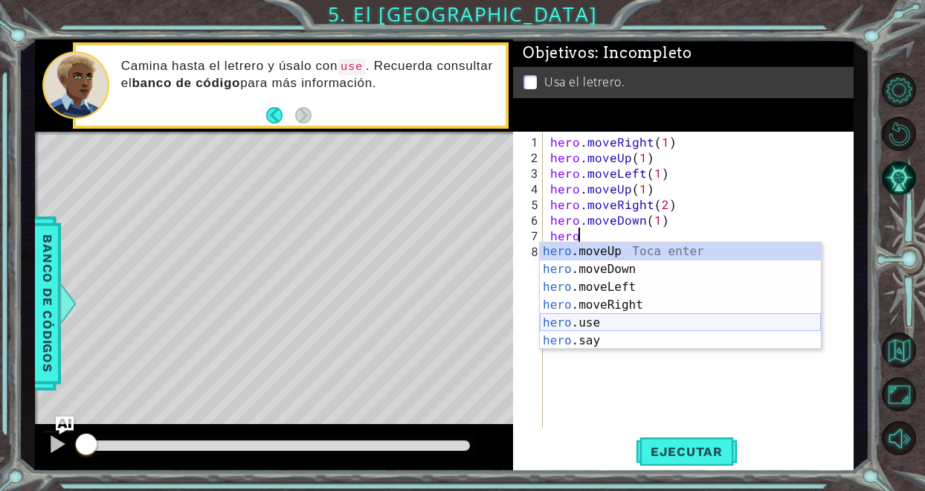
click at [609, 323] on div "hero .moveUp Toca enter hero .moveDown Toca enter hero .moveLeft Toca enter her…" at bounding box center [680, 313] width 281 height 143
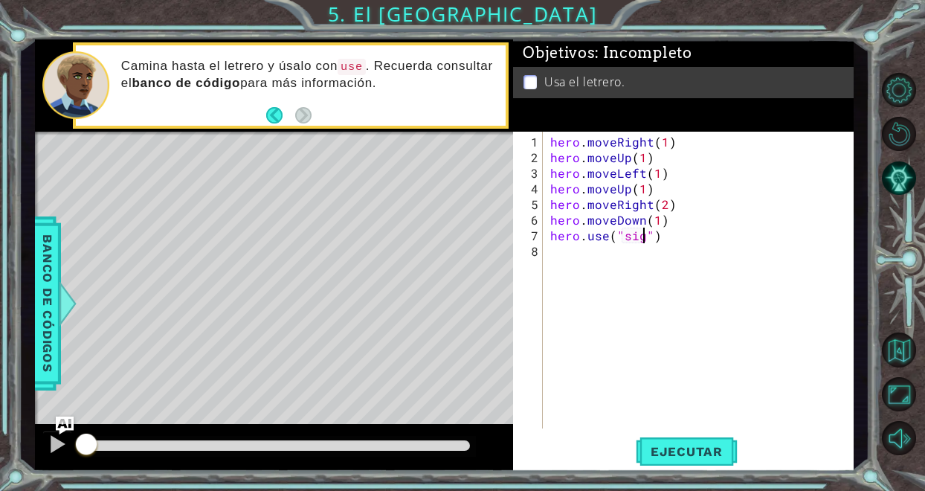
scroll to position [0, 7]
type textarea "hero.use("sign")"
click at [653, 460] on button "Ejecutar" at bounding box center [686, 451] width 102 height 34
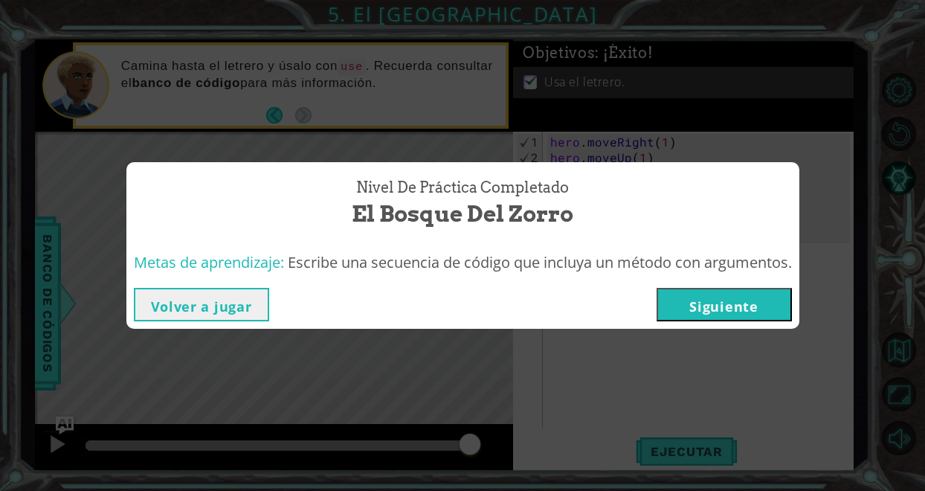
click at [784, 300] on button "Siguiente" at bounding box center [723, 304] width 135 height 33
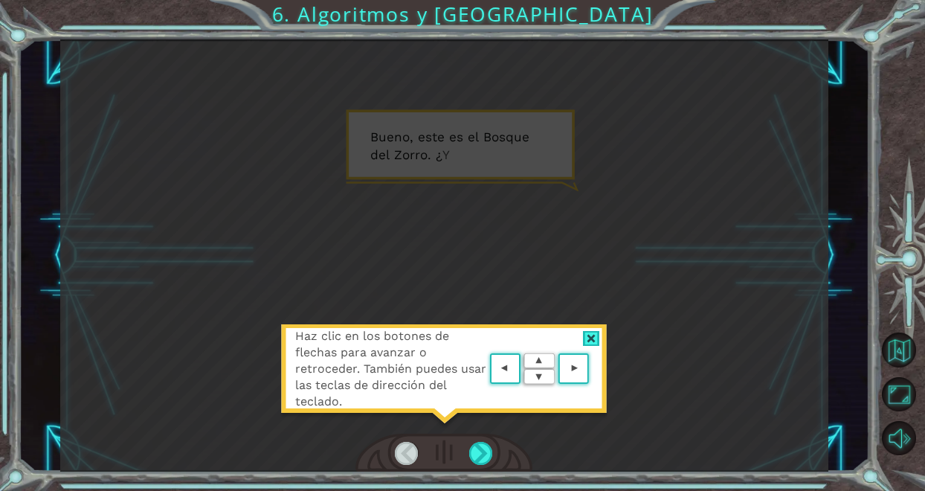
click at [592, 369] on area at bounding box center [592, 369] width 0 height 0
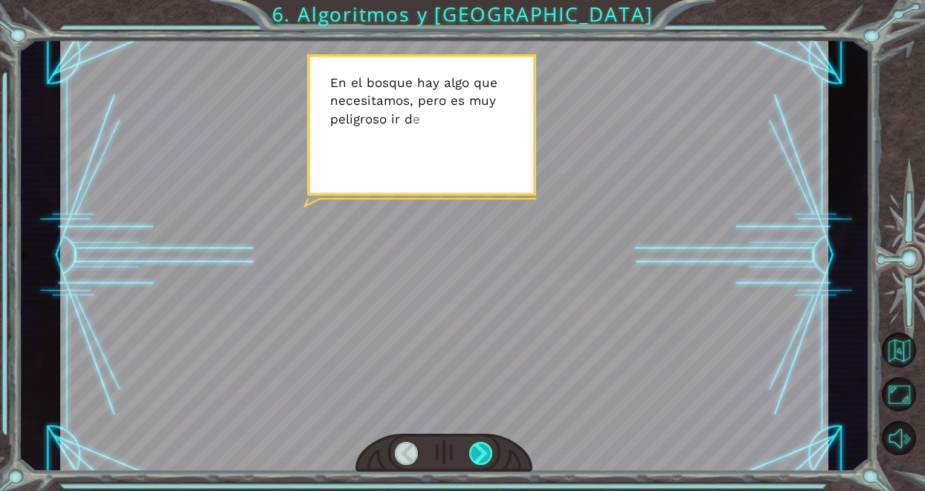
click at [477, 454] on div at bounding box center [481, 452] width 24 height 23
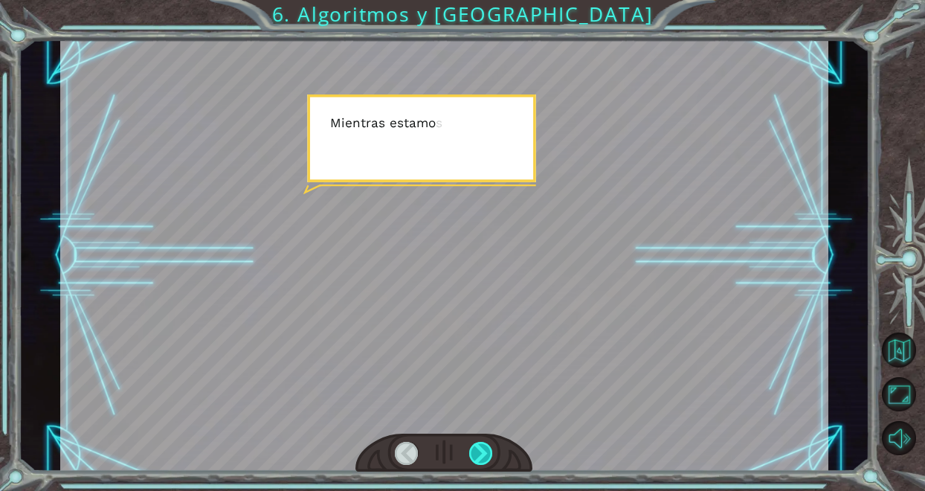
click at [477, 454] on div at bounding box center [481, 452] width 24 height 23
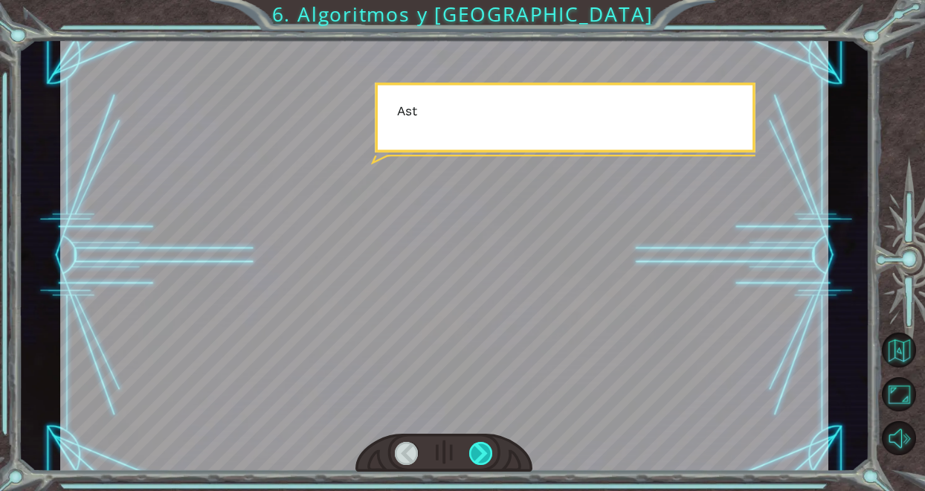
click at [477, 454] on div at bounding box center [481, 452] width 24 height 23
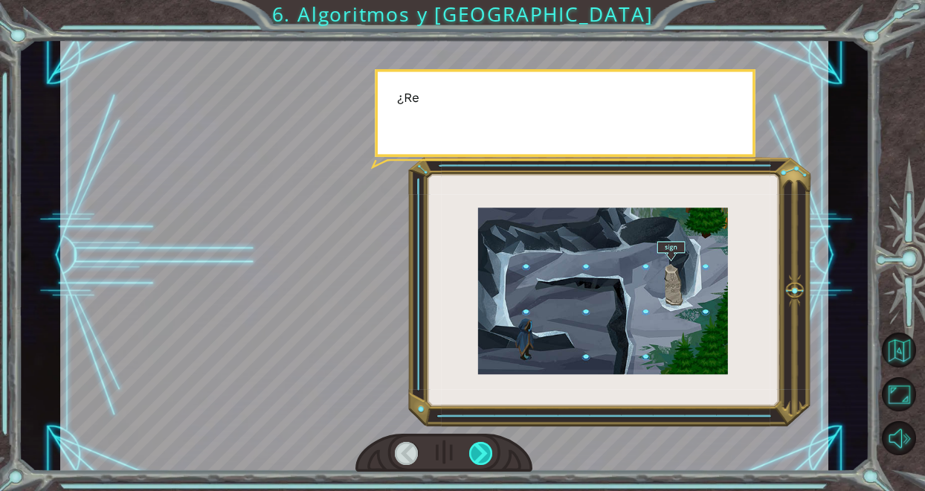
click at [477, 454] on div at bounding box center [481, 452] width 24 height 23
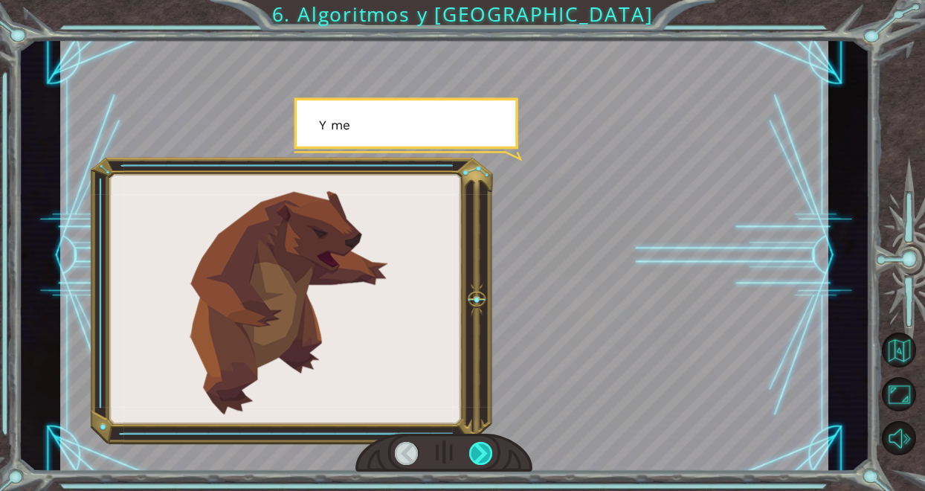
click at [477, 454] on div at bounding box center [481, 452] width 24 height 23
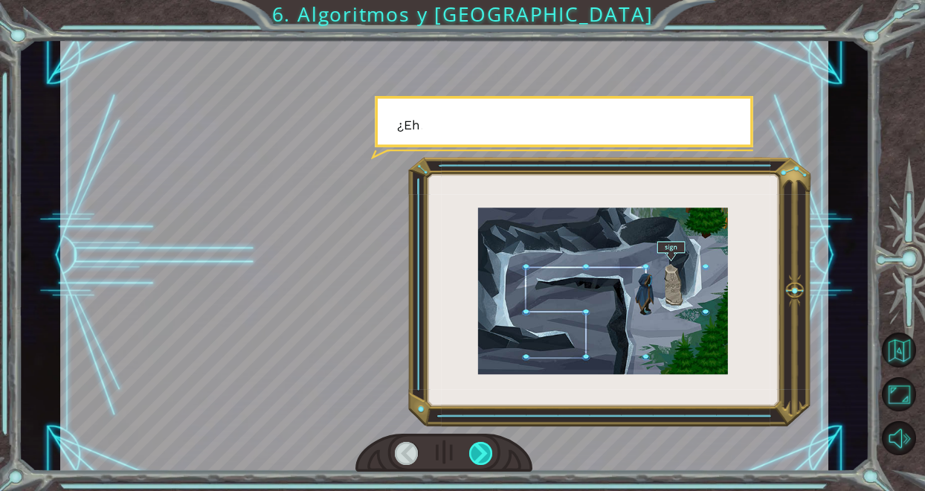
click at [477, 454] on div at bounding box center [481, 452] width 24 height 23
click at [479, 454] on div at bounding box center [481, 452] width 24 height 23
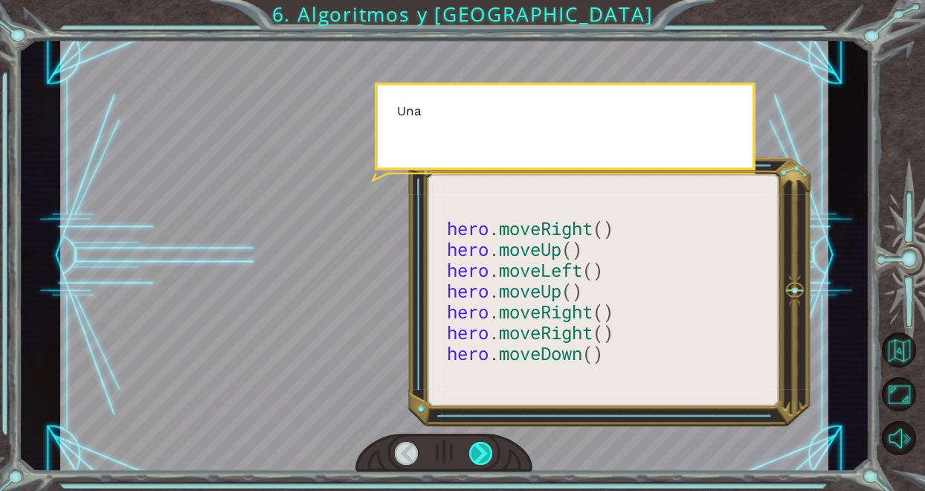
click at [479, 454] on div at bounding box center [481, 452] width 24 height 23
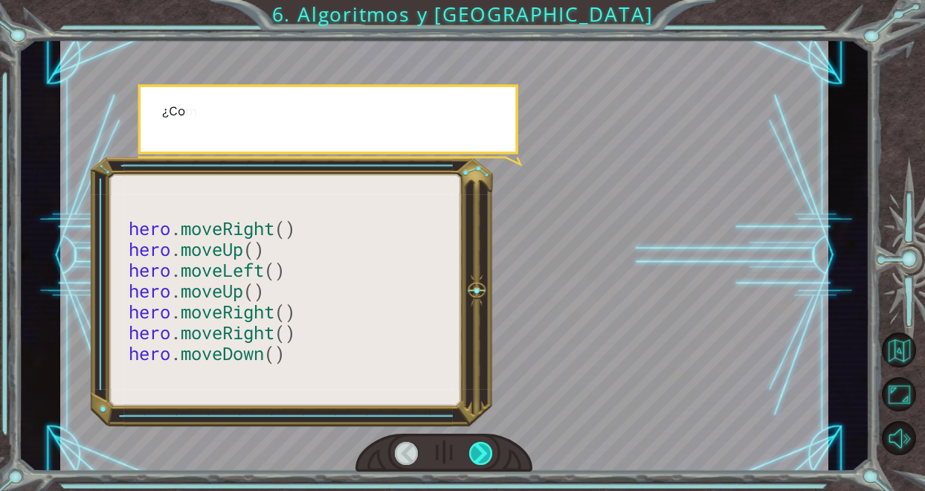
click at [479, 454] on div at bounding box center [481, 452] width 24 height 23
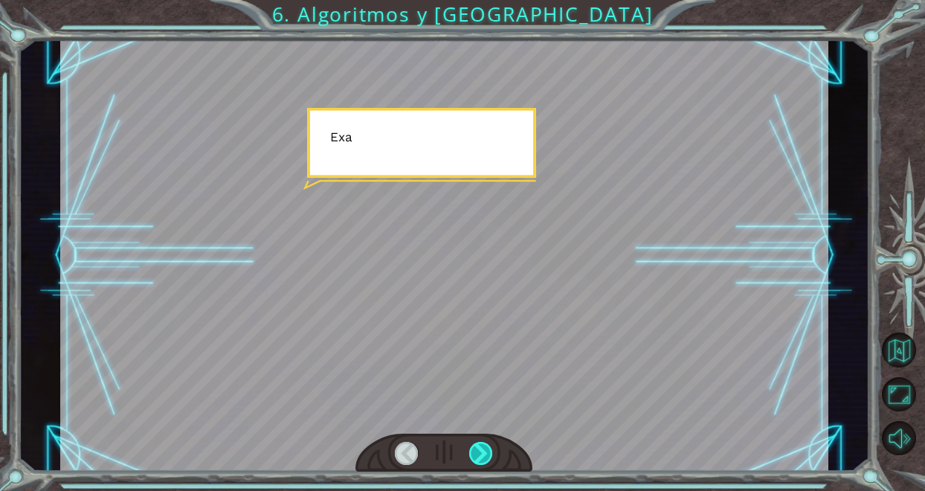
click at [479, 454] on div at bounding box center [481, 452] width 24 height 23
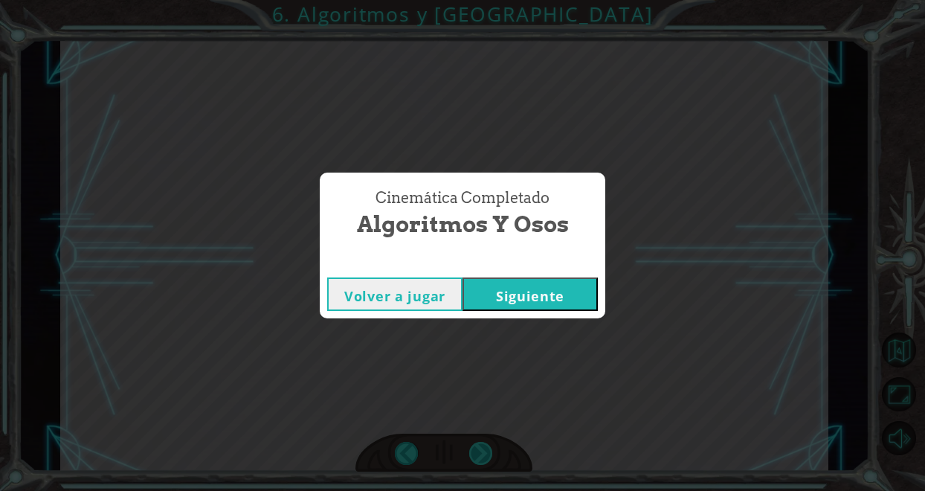
click at [479, 454] on div "Cinemática Completado Algoritmos y Osos Volver a jugar [GEOGRAPHIC_DATA]" at bounding box center [462, 245] width 925 height 491
click at [525, 298] on button "Siguiente" at bounding box center [529, 293] width 135 height 33
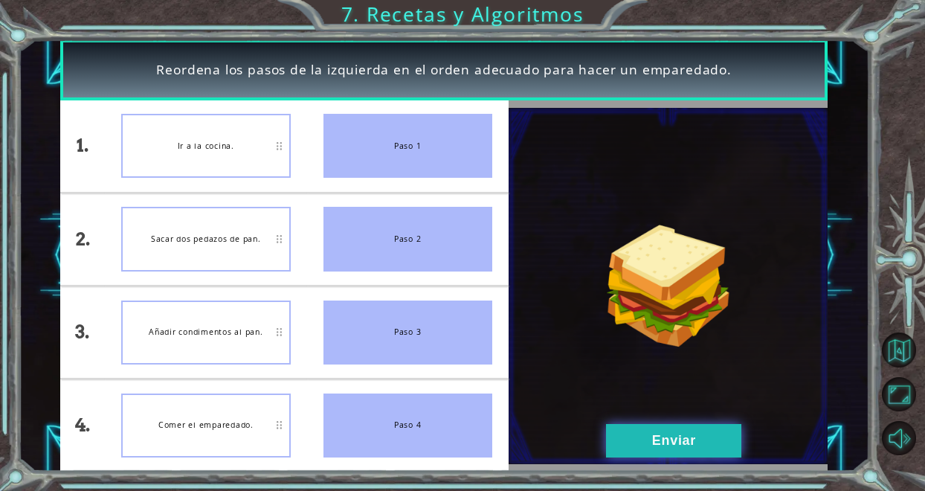
click at [658, 441] on button "Enviar" at bounding box center [673, 440] width 135 height 33
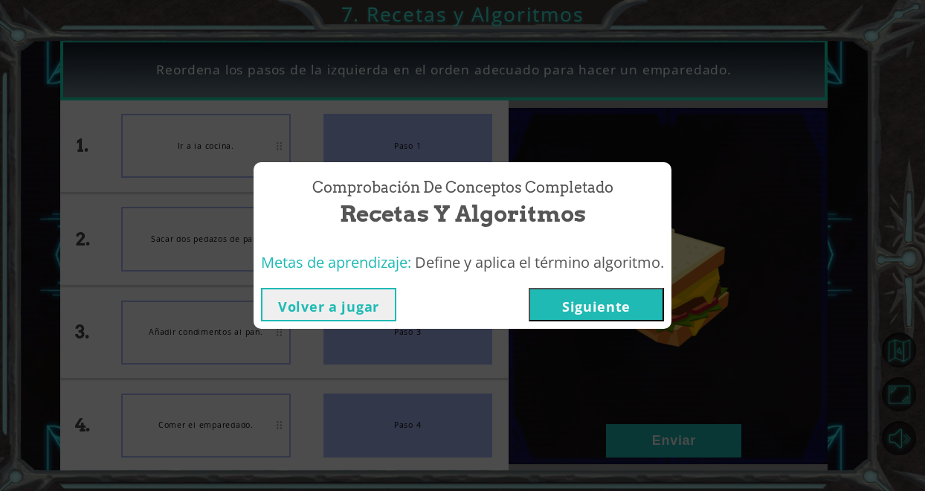
click at [624, 311] on button "Siguiente" at bounding box center [595, 304] width 135 height 33
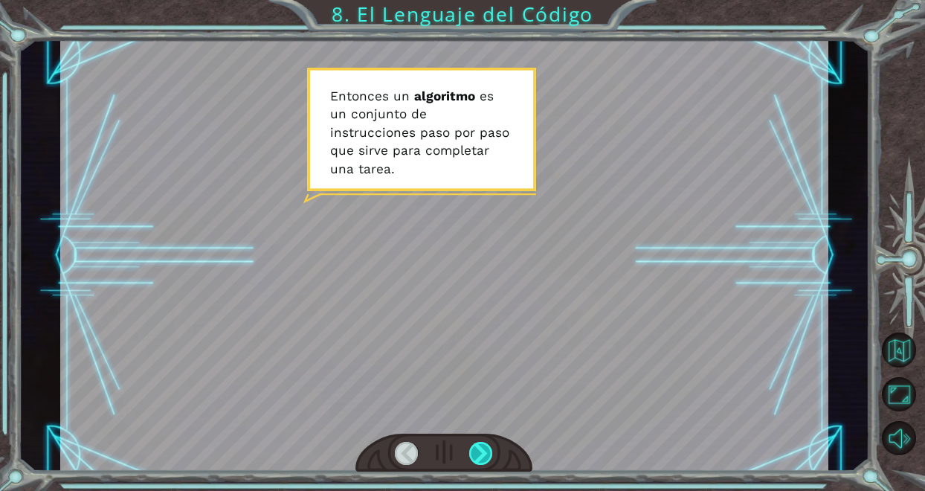
click at [479, 449] on div at bounding box center [481, 452] width 24 height 23
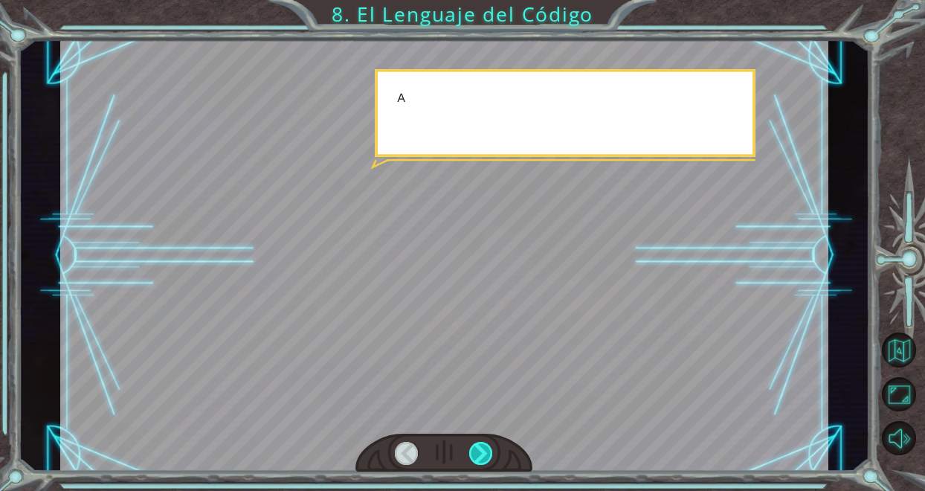
click at [479, 449] on div at bounding box center [481, 452] width 24 height 23
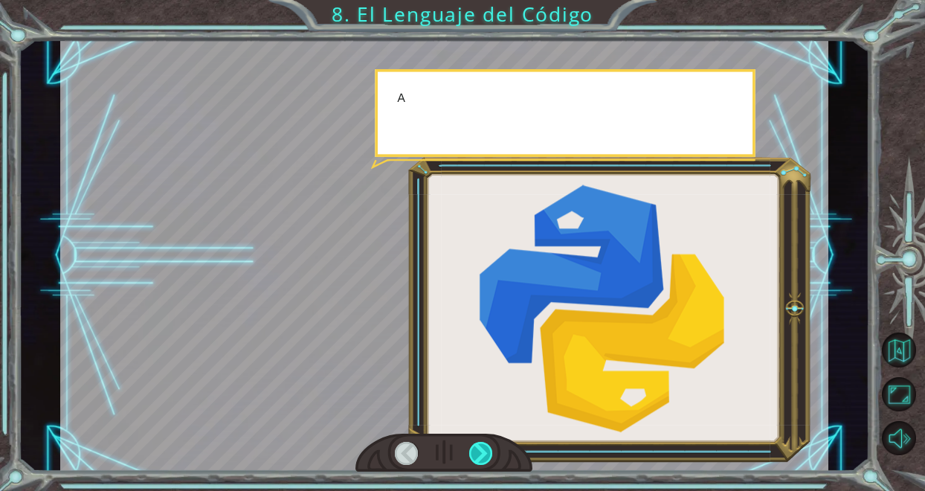
click at [479, 449] on div at bounding box center [481, 452] width 24 height 23
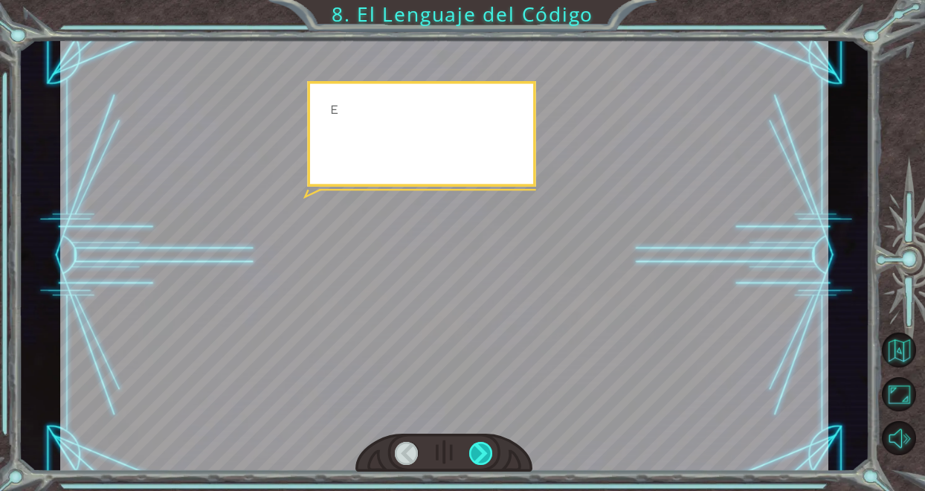
click at [479, 449] on div at bounding box center [481, 452] width 24 height 23
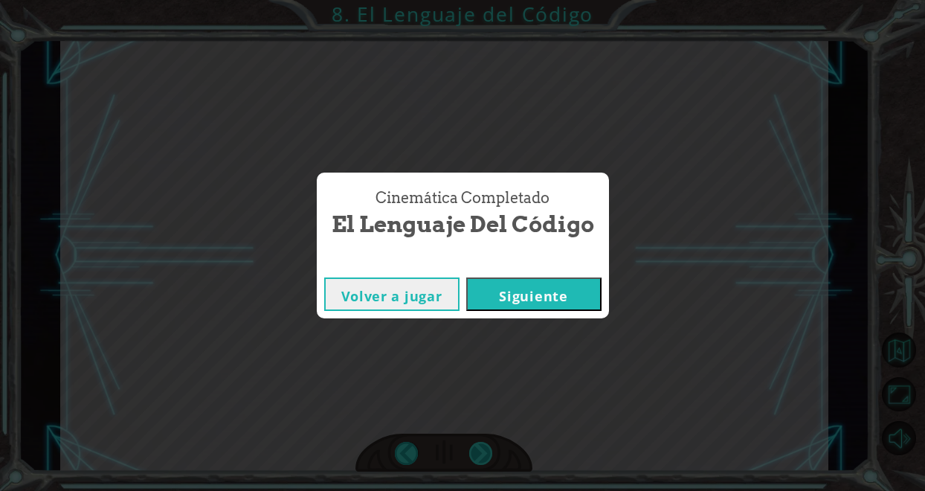
click at [479, 450] on div "Cinemática Completado El Lenguaje del Código Volver a jugar [GEOGRAPHIC_DATA]" at bounding box center [462, 245] width 925 height 491
click at [555, 296] on button "Siguiente" at bounding box center [533, 293] width 135 height 33
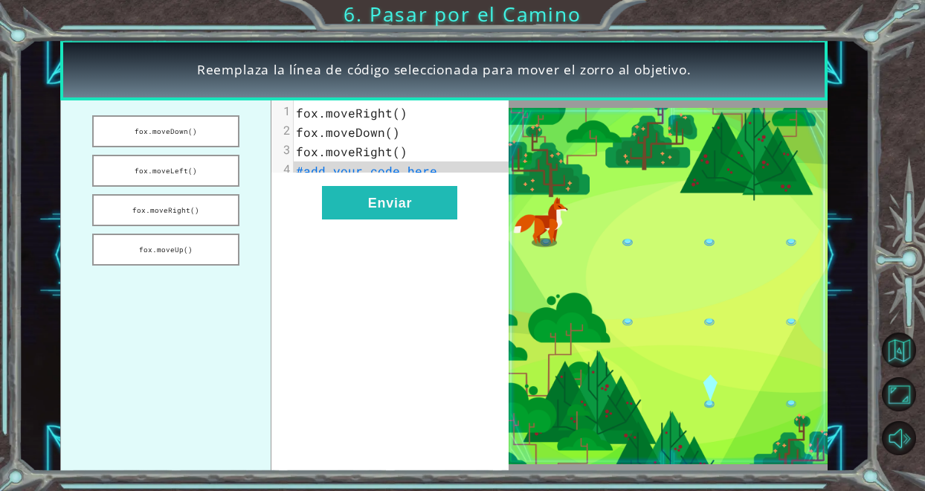
click at [396, 114] on span "fox.moveRight()" at bounding box center [351, 113] width 111 height 16
click at [394, 111] on span "fox.moveRight()" at bounding box center [351, 113] width 111 height 16
click at [190, 129] on button "fox.moveDown()" at bounding box center [165, 131] width 147 height 32
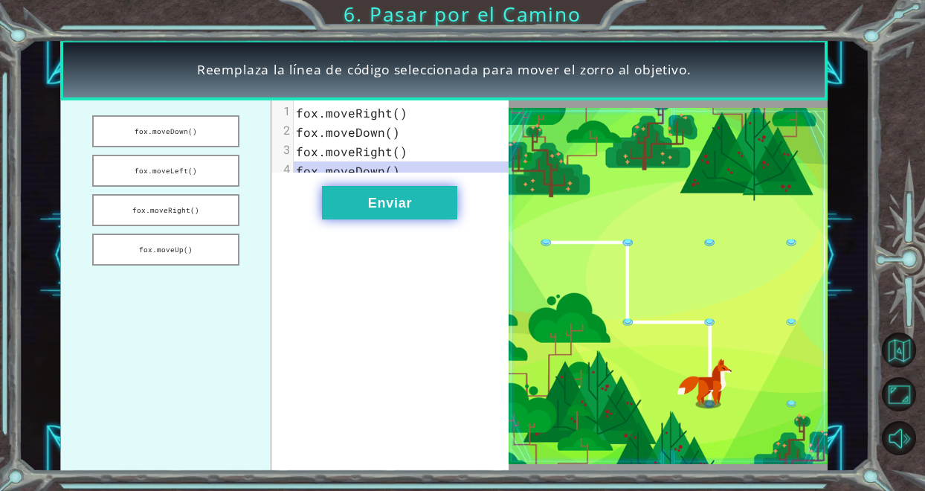
click at [396, 219] on button "Enviar" at bounding box center [389, 202] width 135 height 33
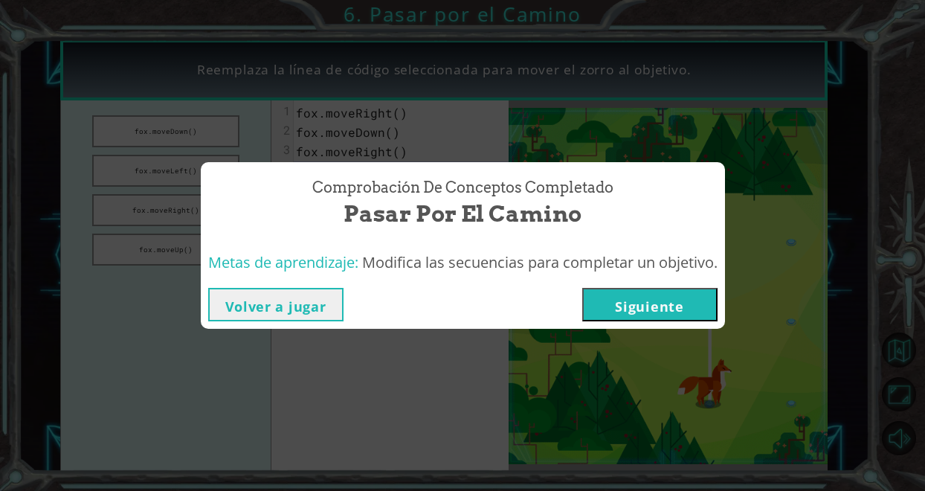
click at [648, 317] on button "Siguiente" at bounding box center [649, 304] width 135 height 33
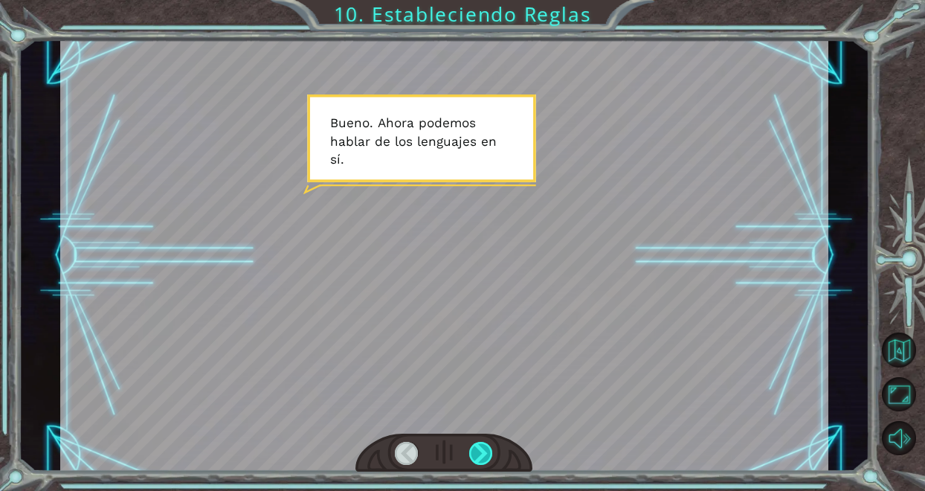
click at [482, 450] on div at bounding box center [481, 452] width 24 height 23
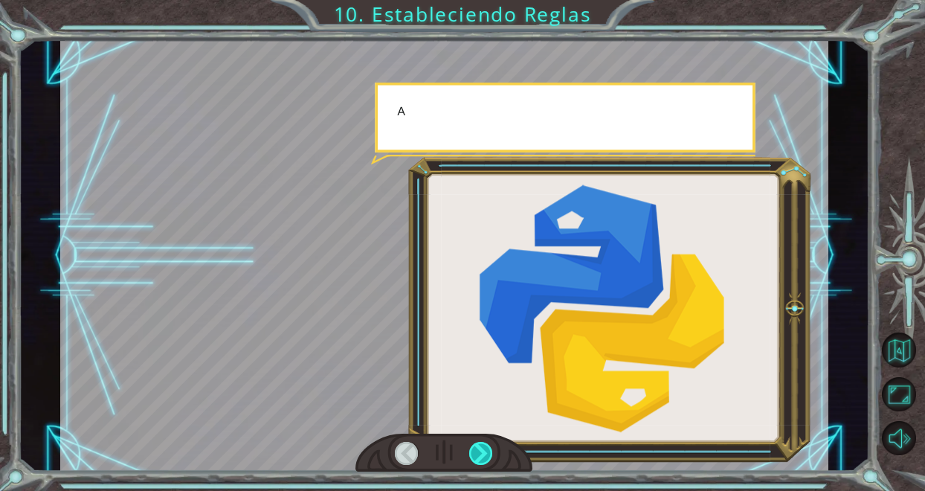
click at [482, 450] on div at bounding box center [481, 452] width 24 height 23
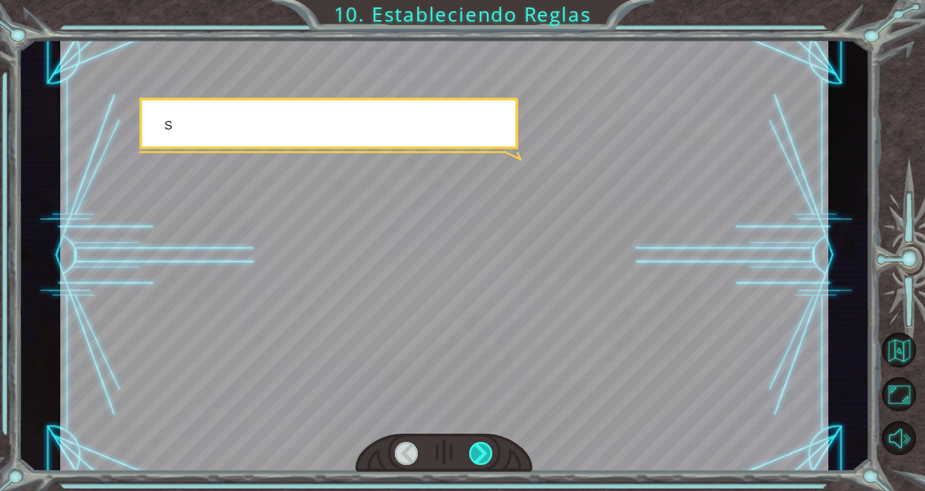
click at [482, 450] on div at bounding box center [481, 452] width 24 height 23
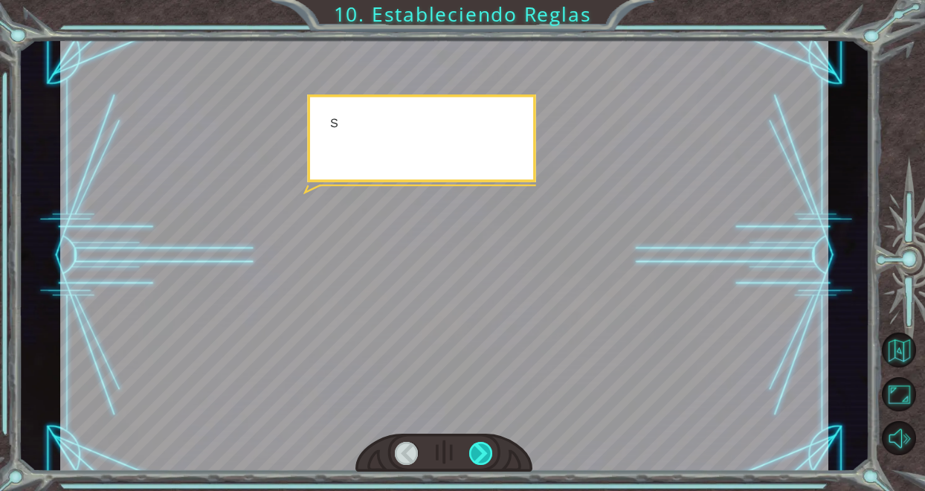
click at [482, 450] on div at bounding box center [481, 452] width 24 height 23
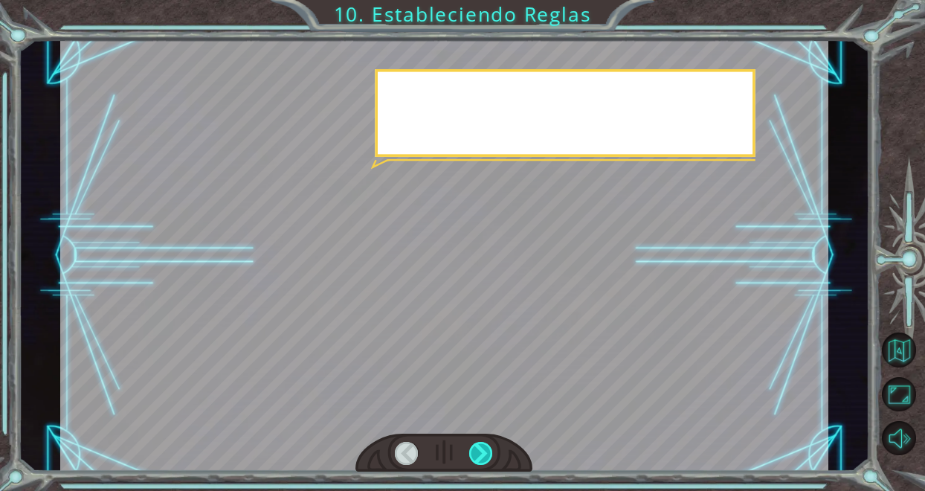
click at [482, 450] on div at bounding box center [481, 452] width 24 height 23
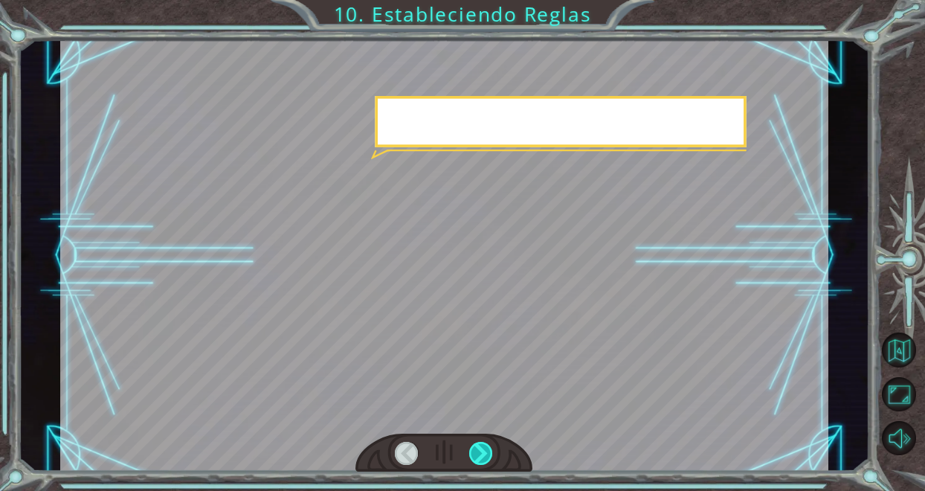
click at [482, 450] on div at bounding box center [481, 452] width 24 height 23
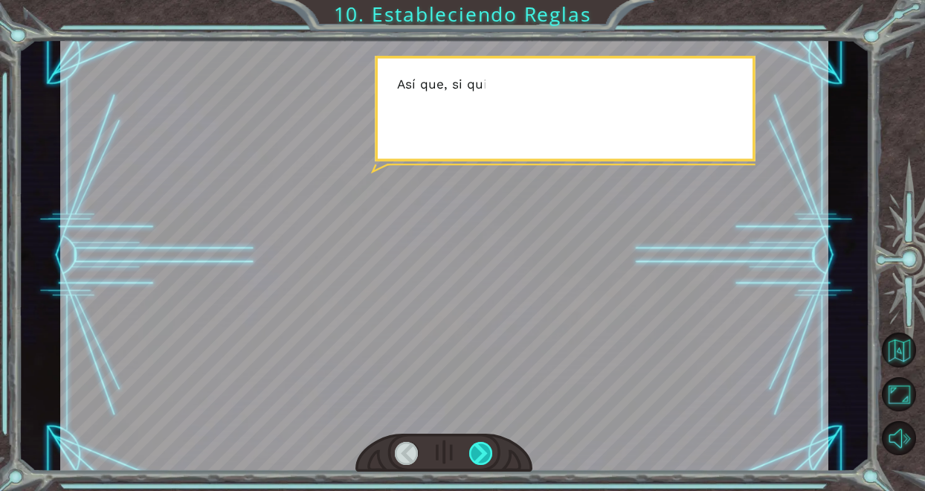
click at [482, 451] on div at bounding box center [481, 452] width 24 height 23
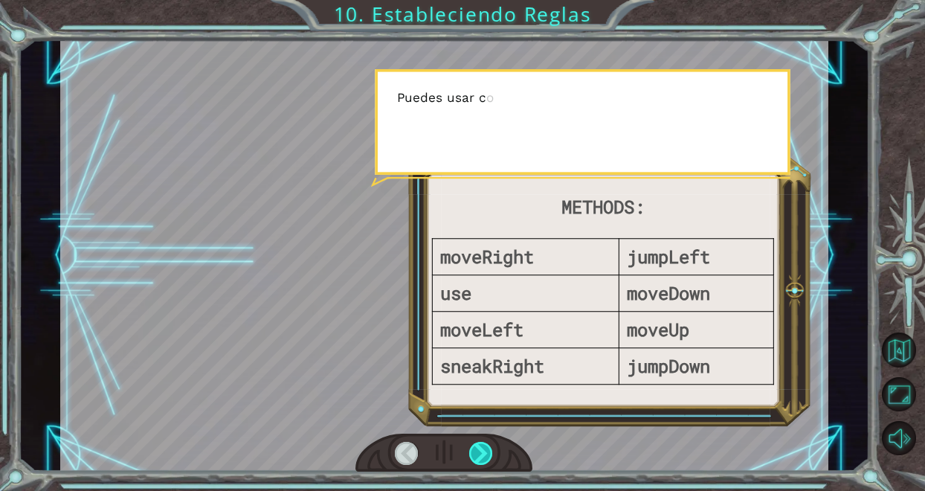
click at [482, 450] on div at bounding box center [481, 452] width 24 height 23
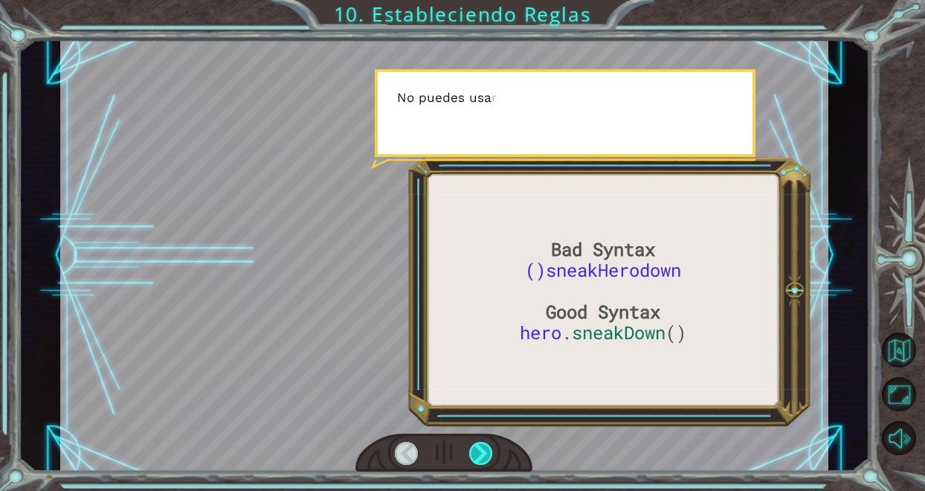
click at [482, 450] on div at bounding box center [481, 452] width 24 height 23
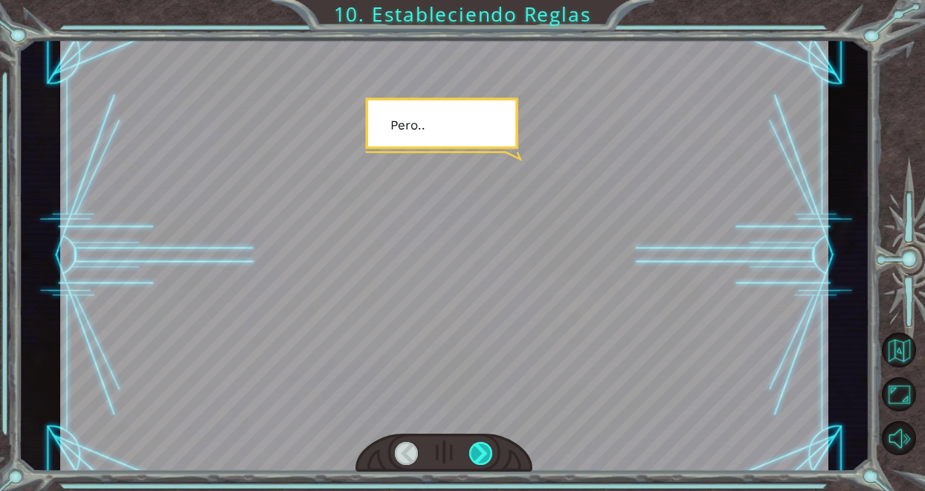
click at [482, 450] on div at bounding box center [481, 452] width 24 height 23
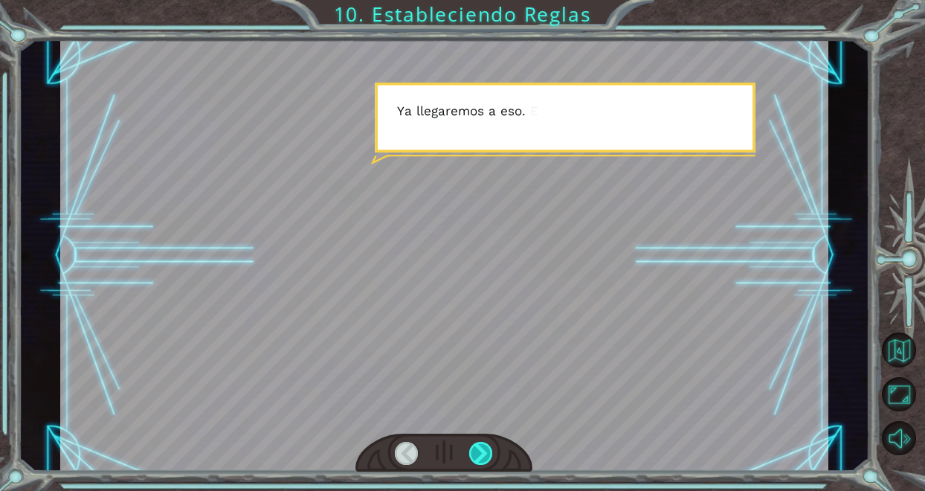
click at [482, 450] on div at bounding box center [481, 452] width 24 height 23
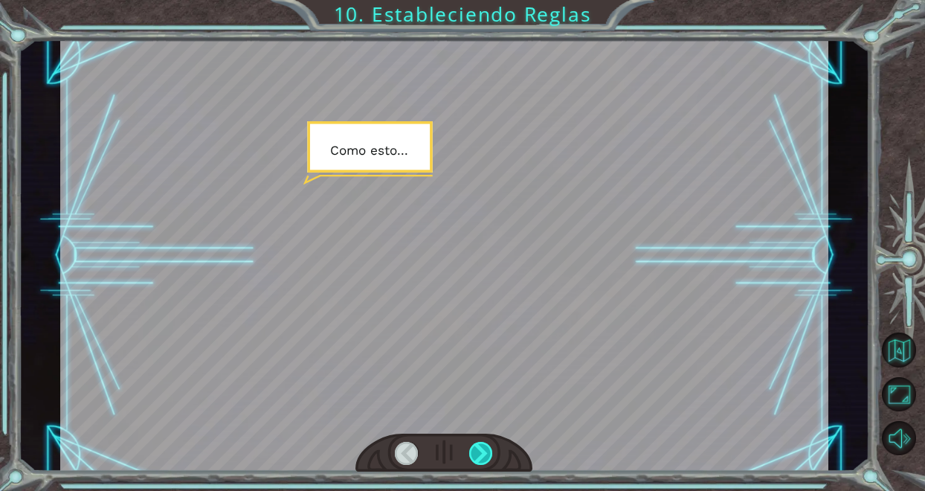
click at [482, 451] on div at bounding box center [481, 452] width 24 height 23
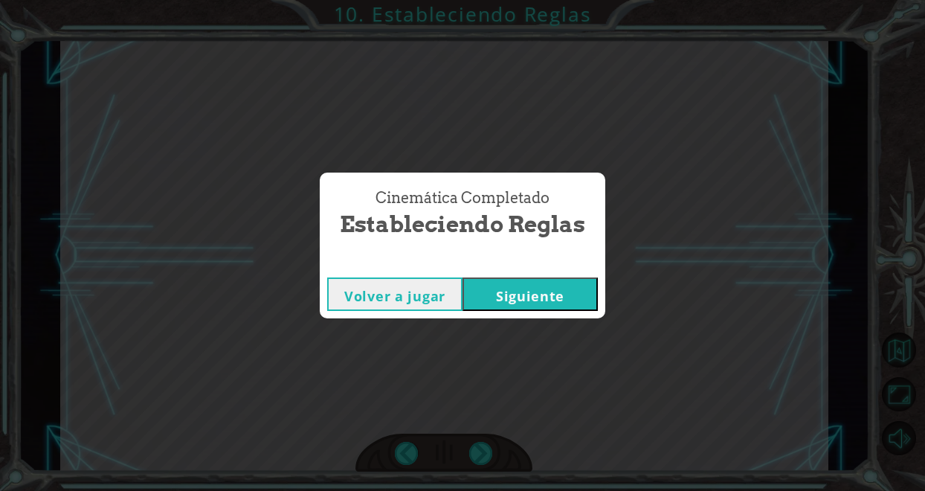
click at [484, 453] on div "Cinemática Completado Estableciendo Reglas Volver a jugar [GEOGRAPHIC_DATA]" at bounding box center [462, 245] width 925 height 491
click at [528, 305] on button "Siguiente" at bounding box center [529, 293] width 135 height 33
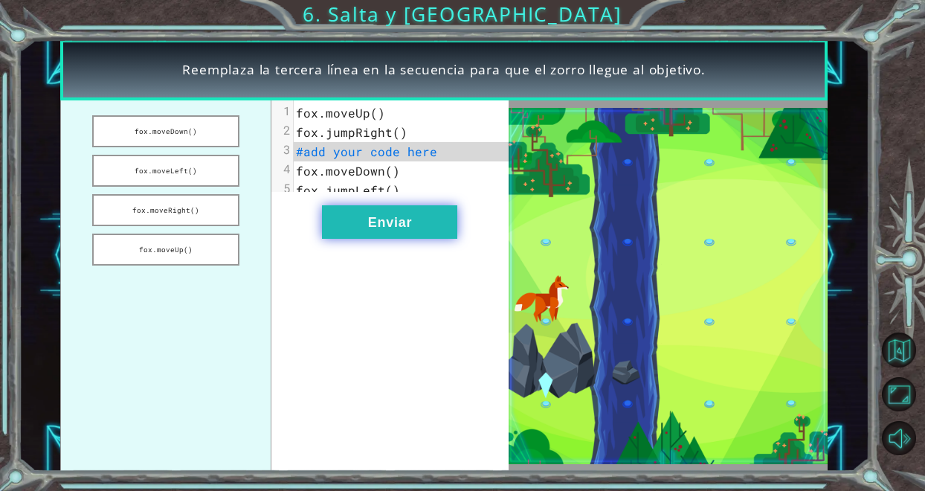
click at [341, 226] on button "Enviar" at bounding box center [389, 221] width 135 height 33
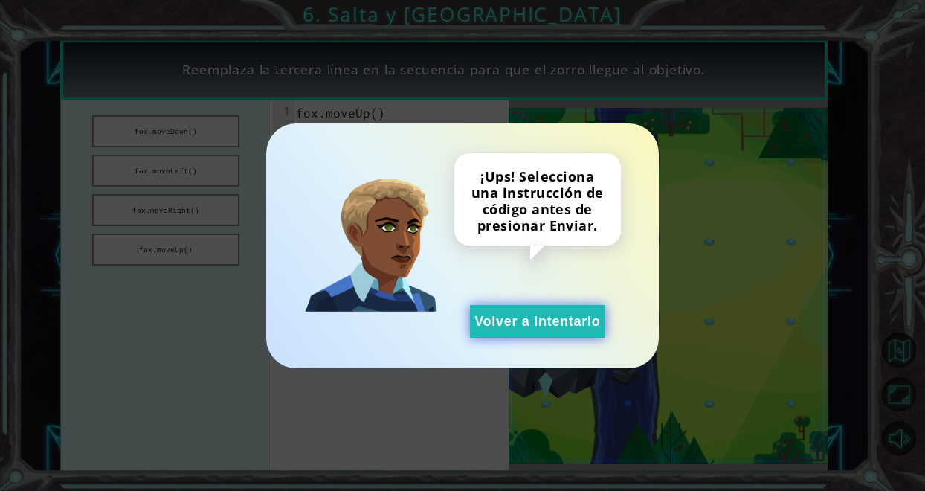
click at [509, 325] on button "Volver a intentarlo" at bounding box center [537, 321] width 135 height 33
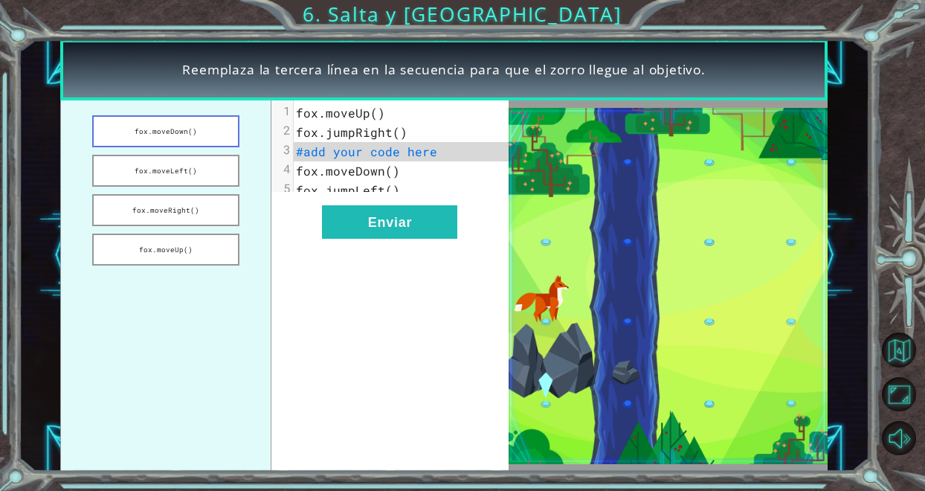
click at [124, 132] on button "fox.moveDown()" at bounding box center [165, 131] width 147 height 32
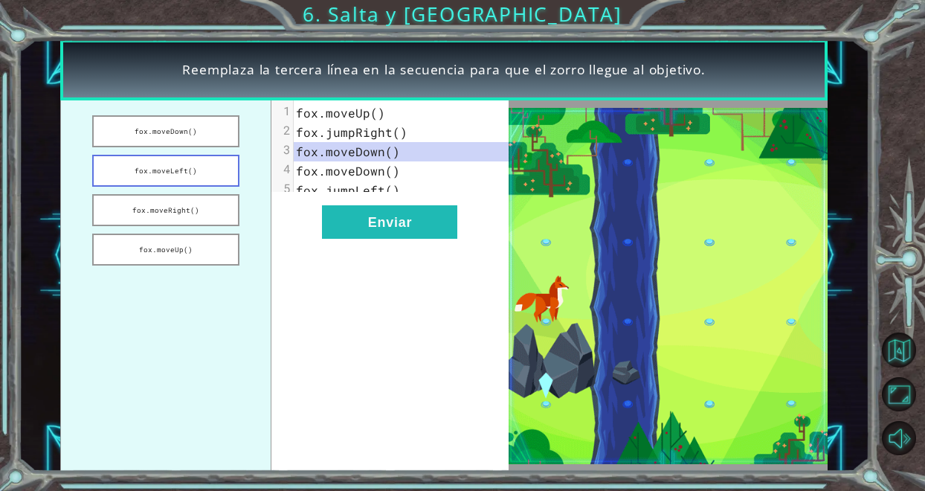
click at [177, 169] on button "fox.moveLeft()" at bounding box center [165, 171] width 147 height 32
click at [181, 206] on button "fox.moveRight()" at bounding box center [165, 210] width 147 height 32
click at [185, 247] on button "fox.moveUp()" at bounding box center [165, 249] width 147 height 32
click at [192, 133] on button "fox.moveDown()" at bounding box center [165, 131] width 147 height 32
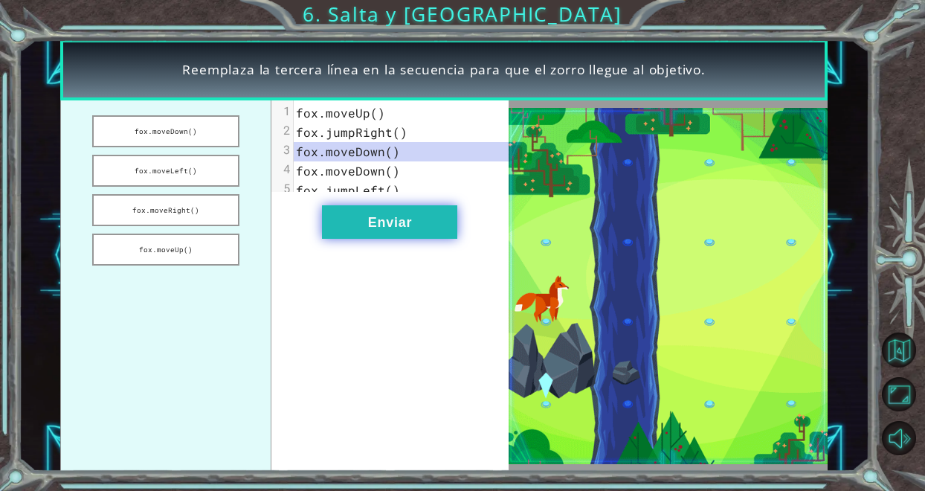
click at [364, 233] on button "Enviar" at bounding box center [389, 221] width 135 height 33
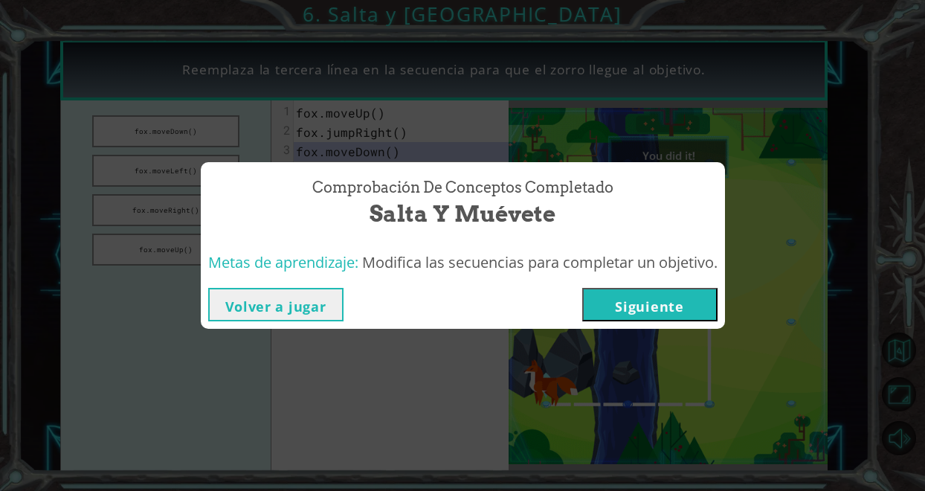
click at [666, 307] on button "Siguiente" at bounding box center [649, 304] width 135 height 33
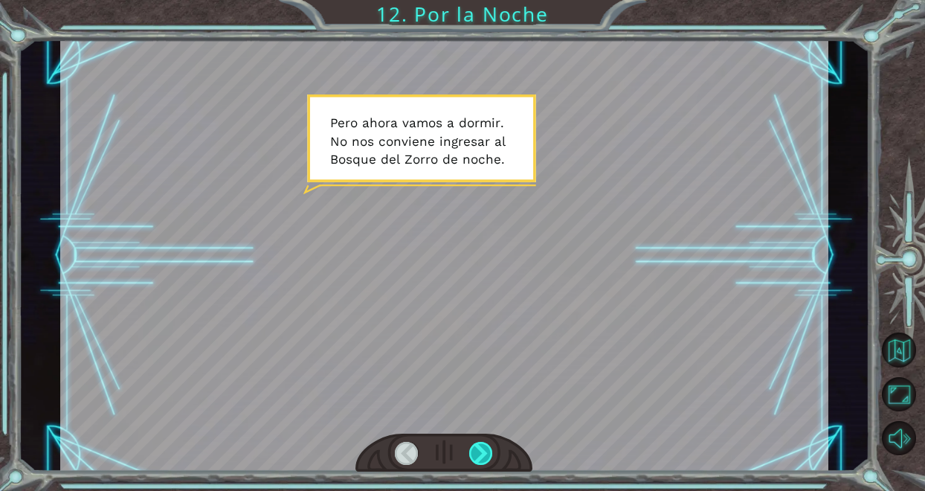
click at [479, 453] on div at bounding box center [481, 452] width 24 height 23
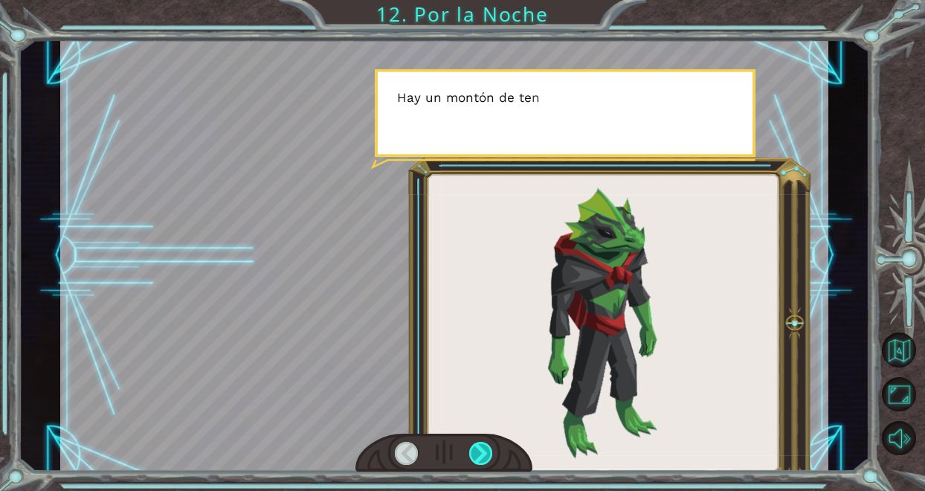
click at [479, 453] on div at bounding box center [481, 452] width 24 height 23
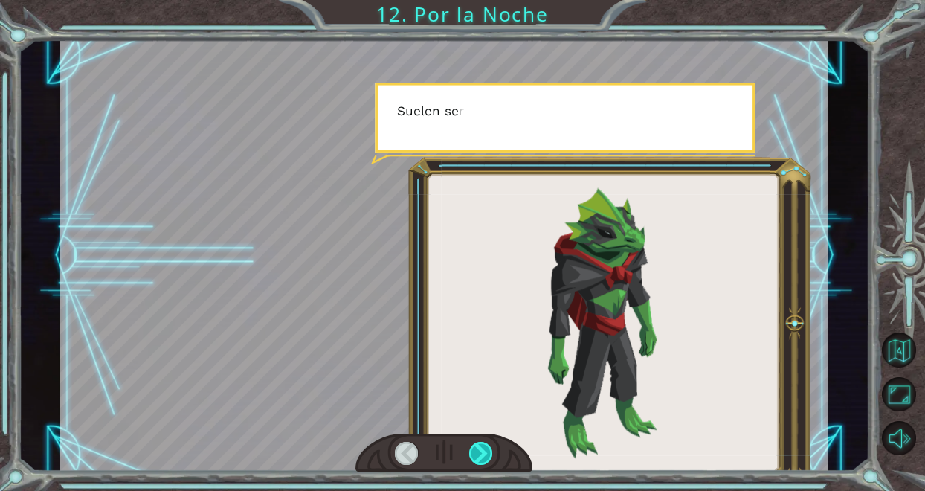
click at [479, 453] on div at bounding box center [481, 452] width 24 height 23
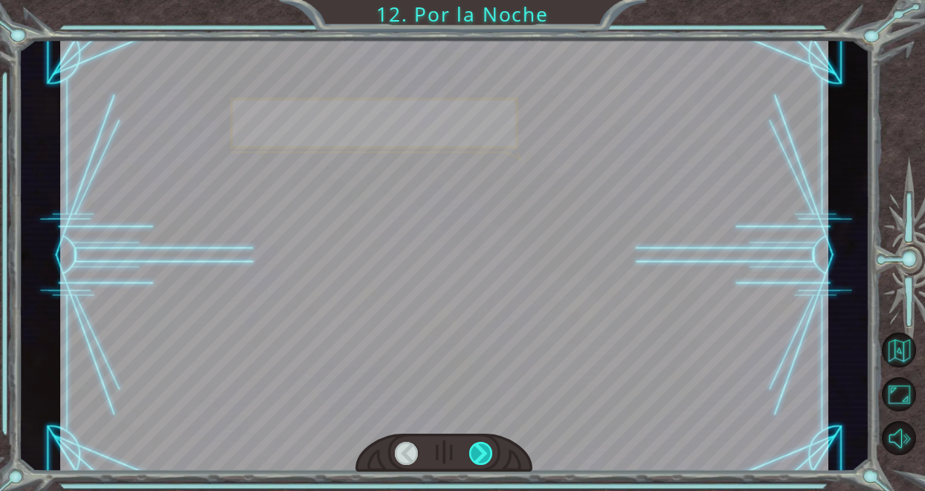
click at [479, 455] on div at bounding box center [481, 452] width 24 height 23
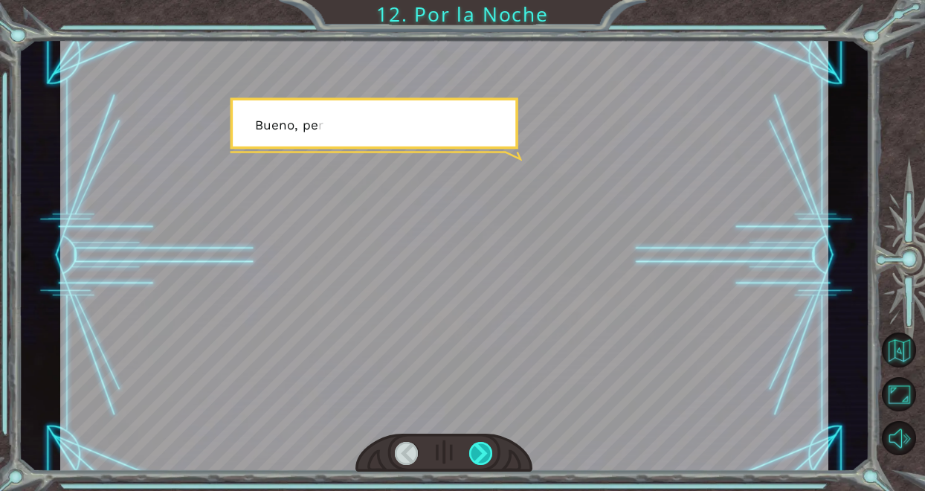
click at [479, 455] on div at bounding box center [481, 452] width 24 height 23
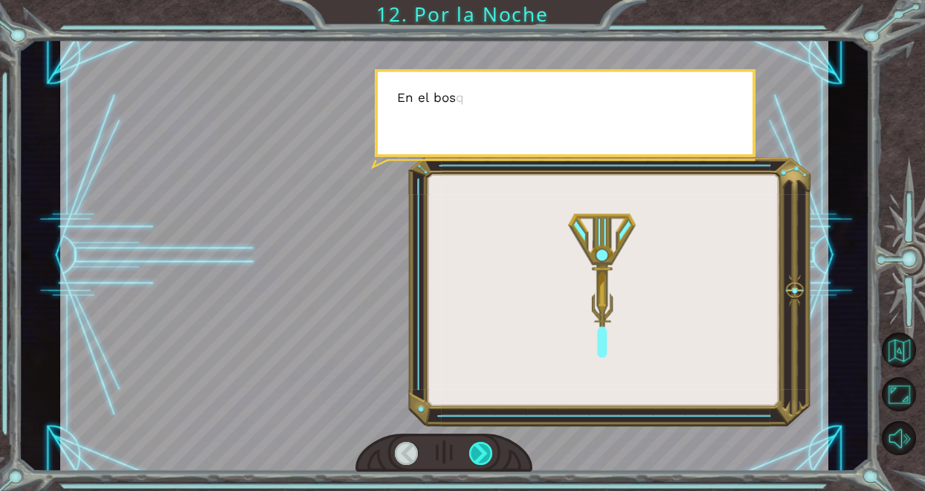
click at [479, 455] on div at bounding box center [481, 452] width 24 height 23
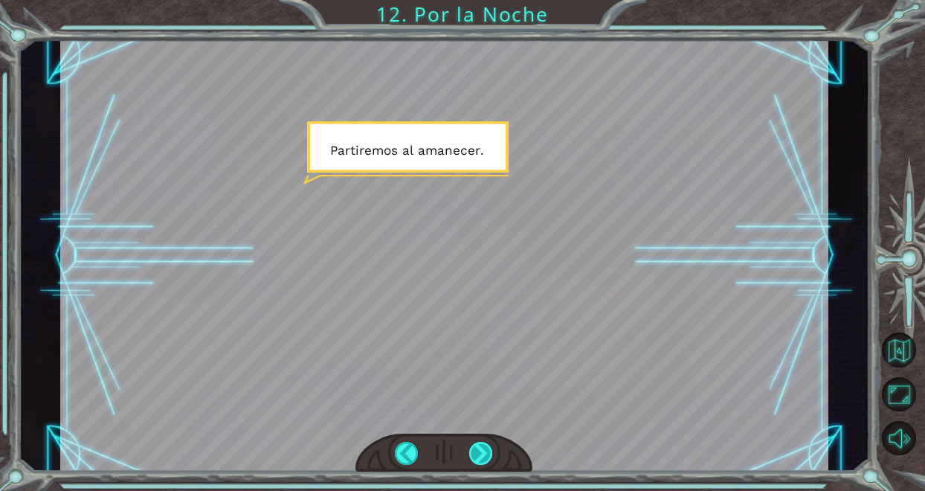
click at [482, 451] on div at bounding box center [481, 452] width 24 height 23
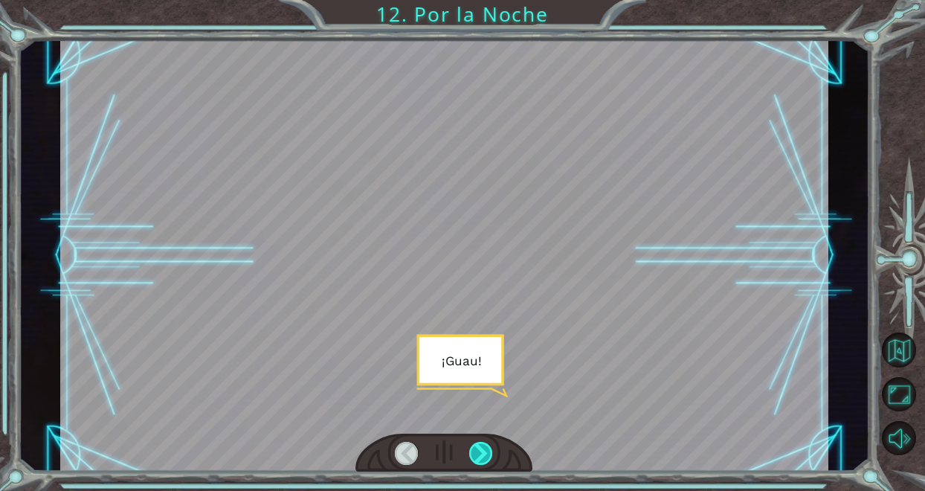
click at [482, 454] on div at bounding box center [481, 452] width 24 height 23
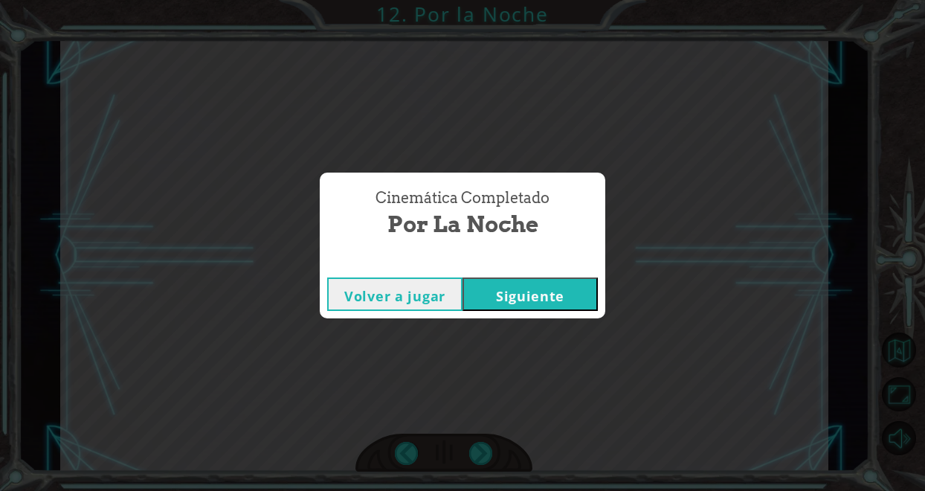
click at [524, 292] on button "Siguiente" at bounding box center [529, 293] width 135 height 33
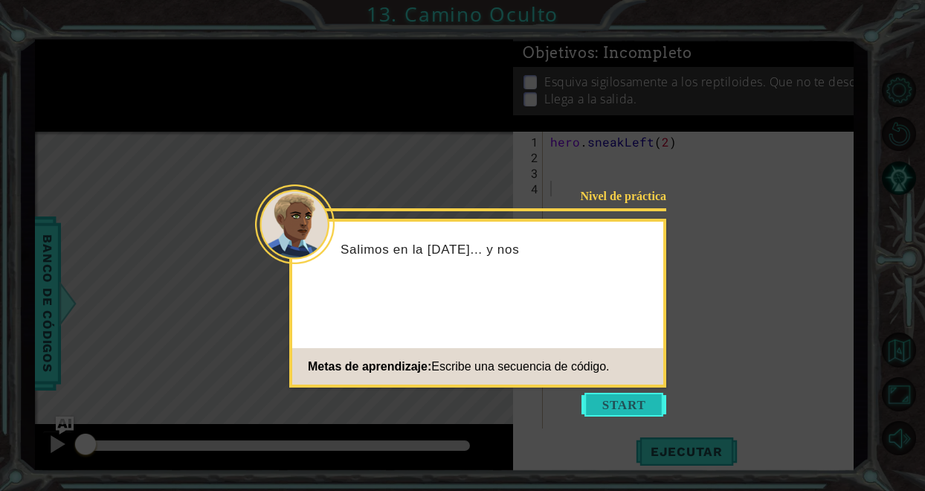
click at [598, 399] on button "Start" at bounding box center [623, 404] width 85 height 24
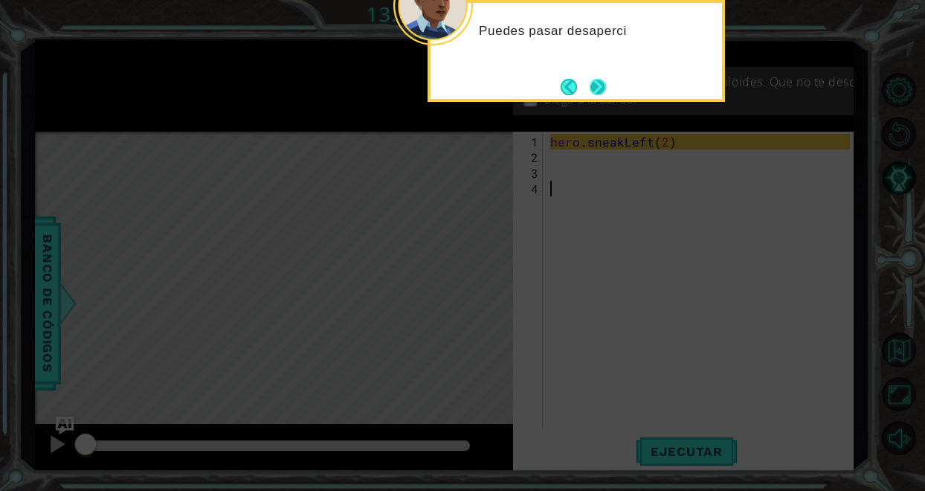
click at [599, 86] on button "Next" at bounding box center [597, 87] width 16 height 16
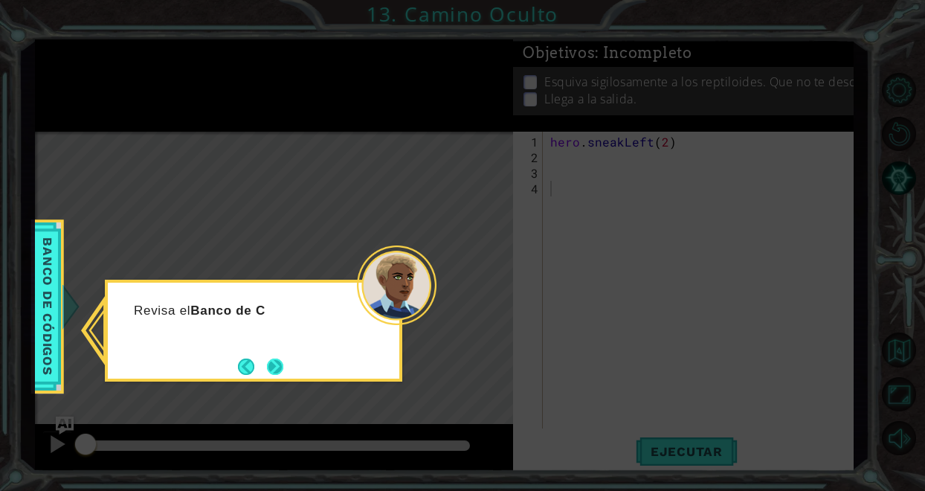
click at [281, 358] on button "Next" at bounding box center [275, 366] width 16 height 16
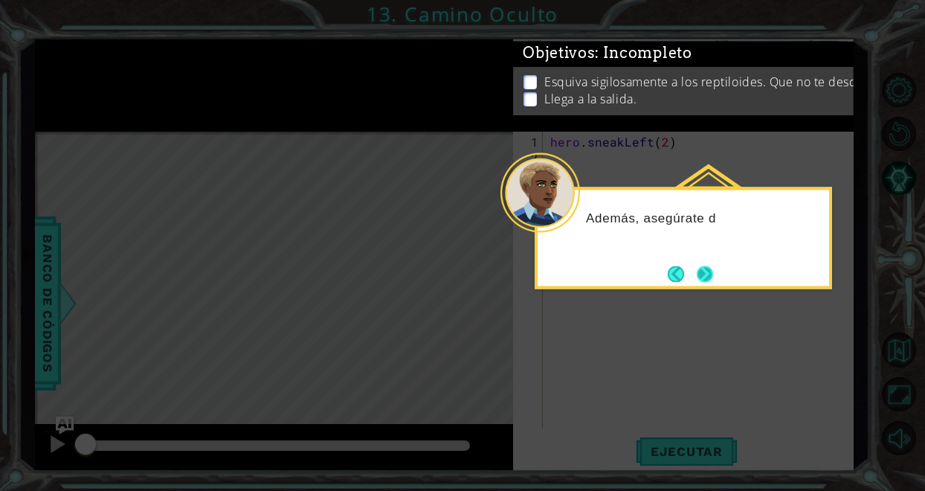
click at [698, 272] on button "Next" at bounding box center [704, 273] width 16 height 16
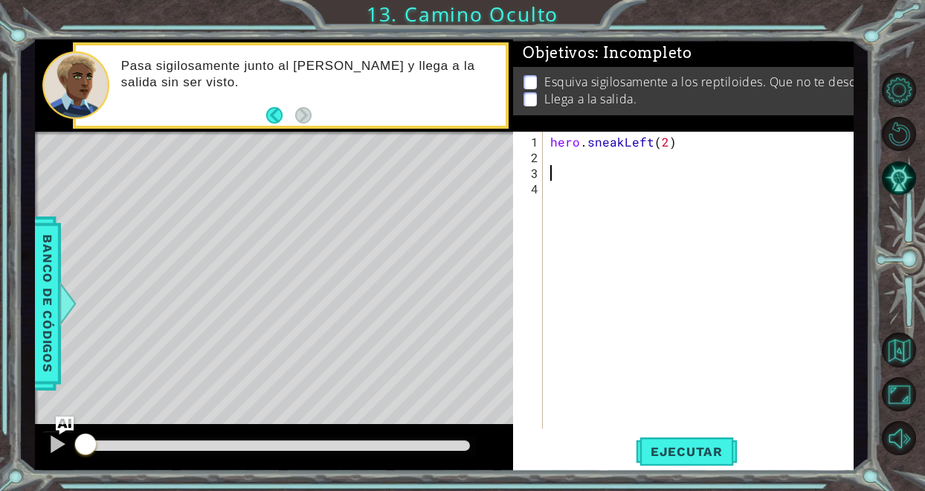
click at [590, 166] on div "hero . sneakLeft ( 2 )" at bounding box center [702, 298] width 310 height 328
click at [559, 143] on div "hero . sneakLeft ( 2 )" at bounding box center [702, 298] width 310 height 328
type textarea "hero.sneakLeft(2)"
click at [675, 453] on span "Ejecutar" at bounding box center [686, 451] width 102 height 15
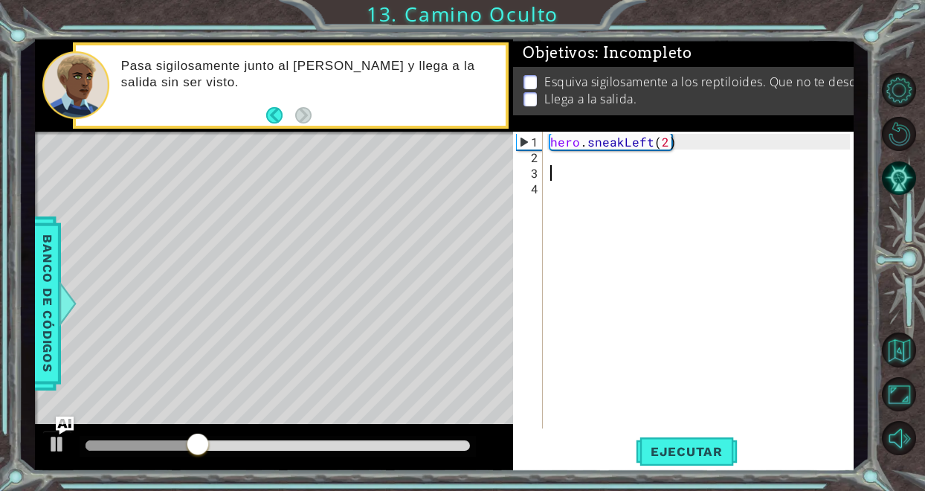
click at [607, 171] on div "hero . sneakLeft ( 2 )" at bounding box center [702, 298] width 310 height 328
click at [602, 152] on div "hero . sneakLeft ( 2 )" at bounding box center [702, 298] width 310 height 328
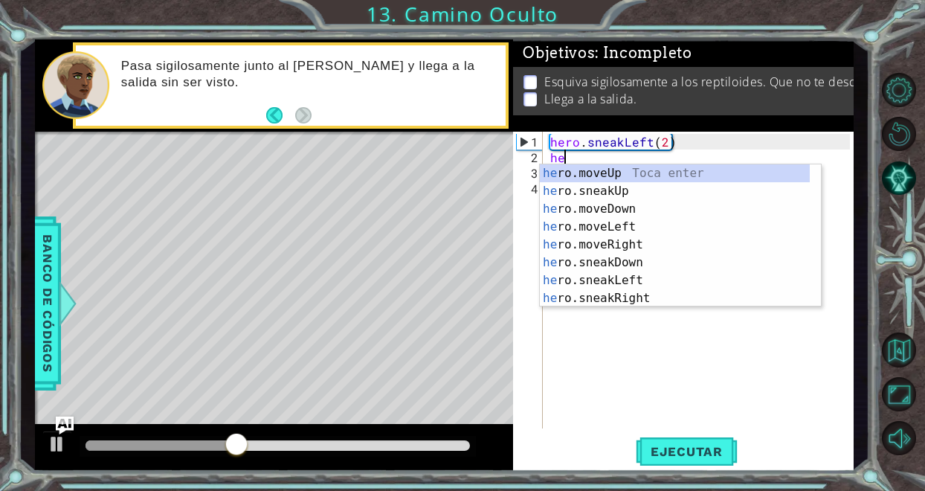
scroll to position [0, 1]
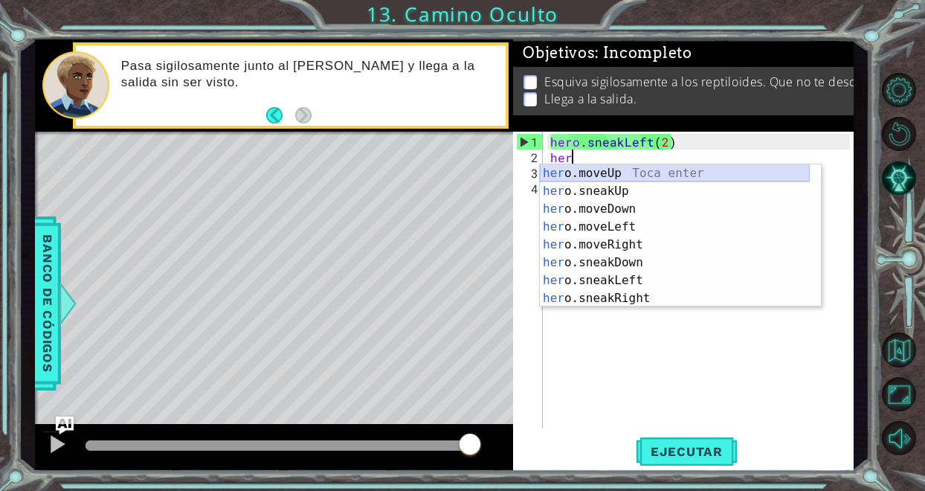
click at [711, 172] on div "her o.moveUp Toca enter her o.sneakUp Toca enter her o.moveDown Toca enter her …" at bounding box center [675, 253] width 270 height 178
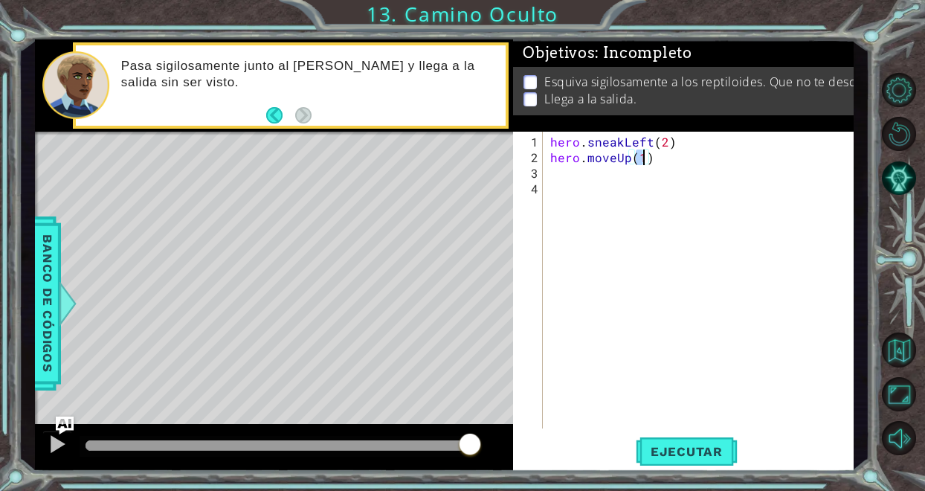
type textarea "hero.moveUp(2)"
click at [613, 177] on div "hero . sneakLeft ( 2 ) hero . moveUp ( 2 )" at bounding box center [702, 298] width 310 height 328
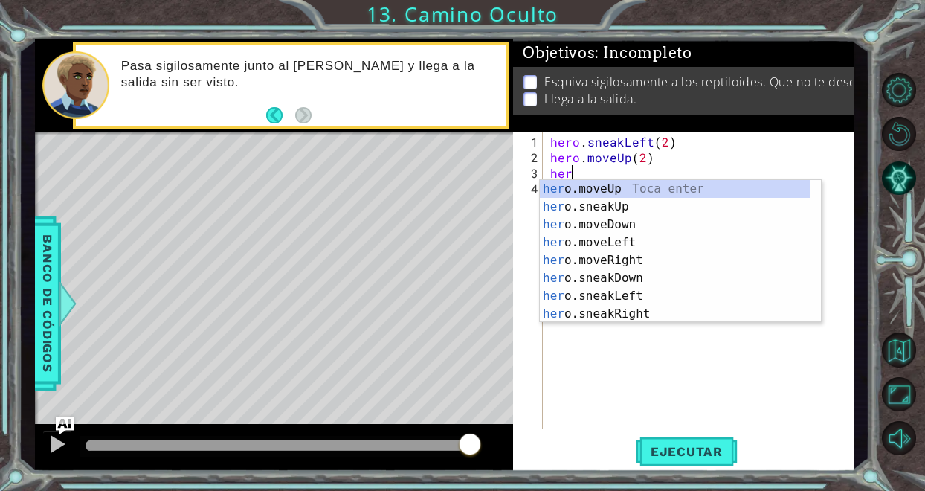
scroll to position [0, 1]
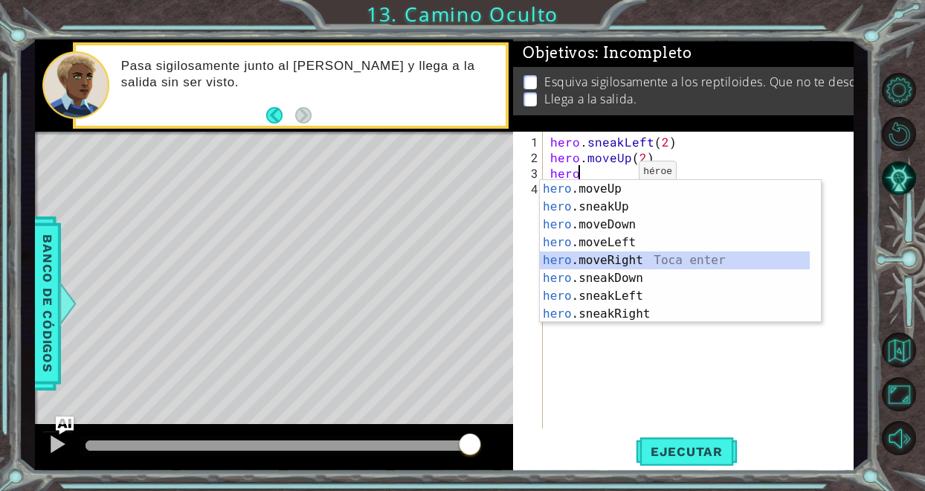
click at [628, 253] on div "hero .moveUp Toca enter hero .sneakUp Toca enter hero .moveDown Toca enter hero…" at bounding box center [675, 269] width 270 height 178
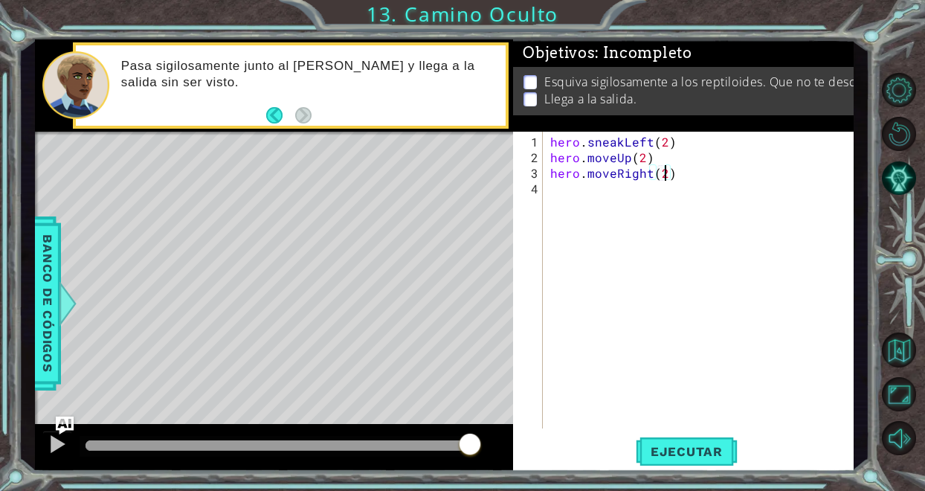
scroll to position [0, 7]
click at [683, 444] on span "Ejecutar" at bounding box center [686, 451] width 102 height 15
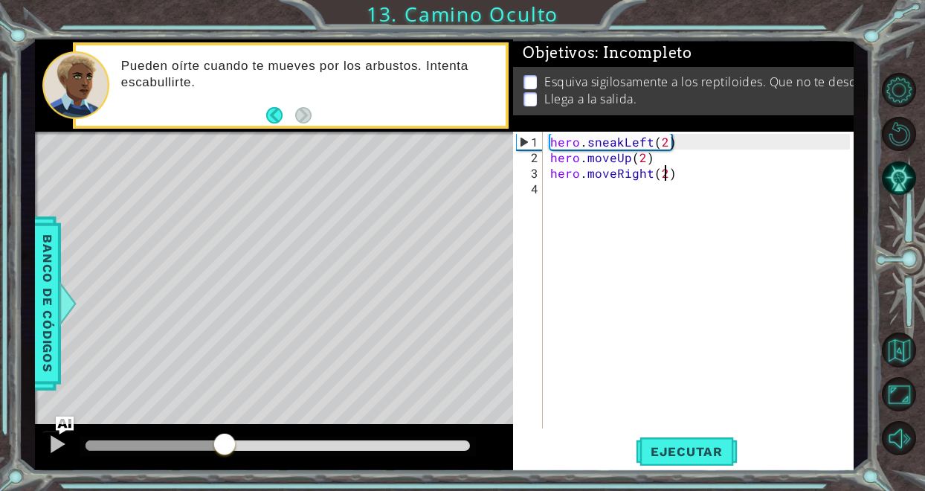
drag, startPoint x: 465, startPoint y: 441, endPoint x: 224, endPoint y: 479, distance: 243.8
click at [224, 479] on div "1 ההההההההההההההההההההההההההההההההההההההההההההההההההההההההההההההההההההההההההההה…" at bounding box center [462, 245] width 925 height 491
click at [687, 137] on div "hero . sneakLeft ( 2 ) hero . moveUp ( 2 ) hero . moveRight ( )" at bounding box center [702, 298] width 310 height 328
type textarea "hero.sneakLeft(2)"
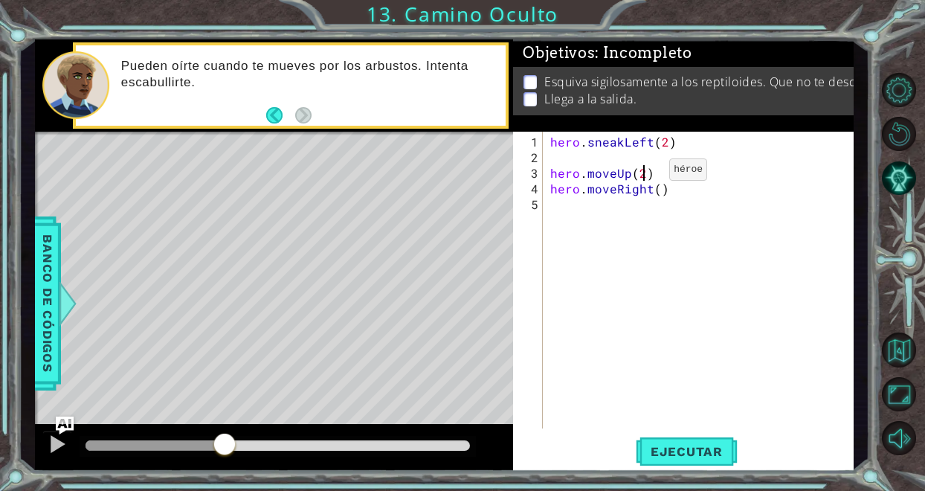
click at [644, 175] on div "hero . sneakLeft ( 2 ) hero . moveUp ( 2 ) hero . moveRight ( )" at bounding box center [702, 298] width 310 height 328
type textarea "hero.moveUp()"
click at [635, 154] on div "hero . sneakLeft ( 2 ) hero . moveUp ( ) hero . moveRight ( )" at bounding box center [702, 298] width 310 height 328
type textarea "hero.sneakLeft(2)"
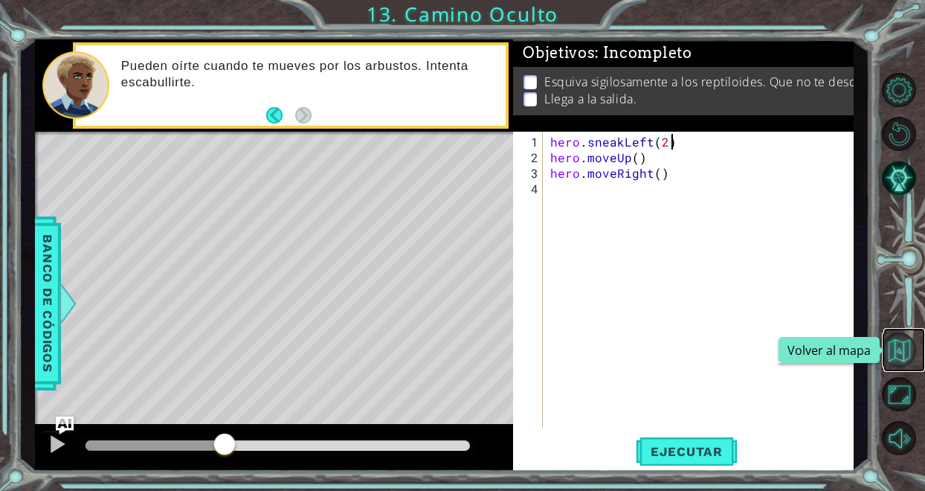
click at [895, 361] on button "Volver al mapa" at bounding box center [898, 349] width 34 height 34
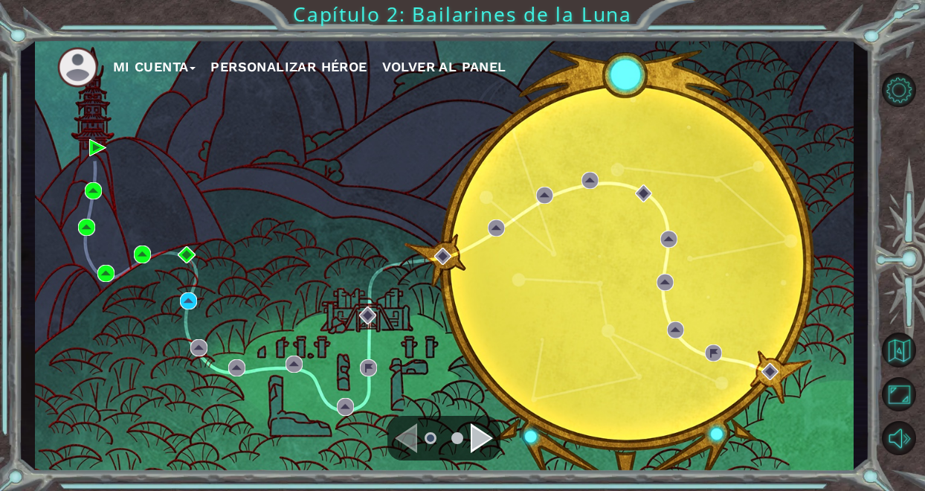
click at [401, 436] on div "Navigate to the previous page" at bounding box center [406, 438] width 22 height 30
click at [454, 441] on li at bounding box center [457, 438] width 12 height 12
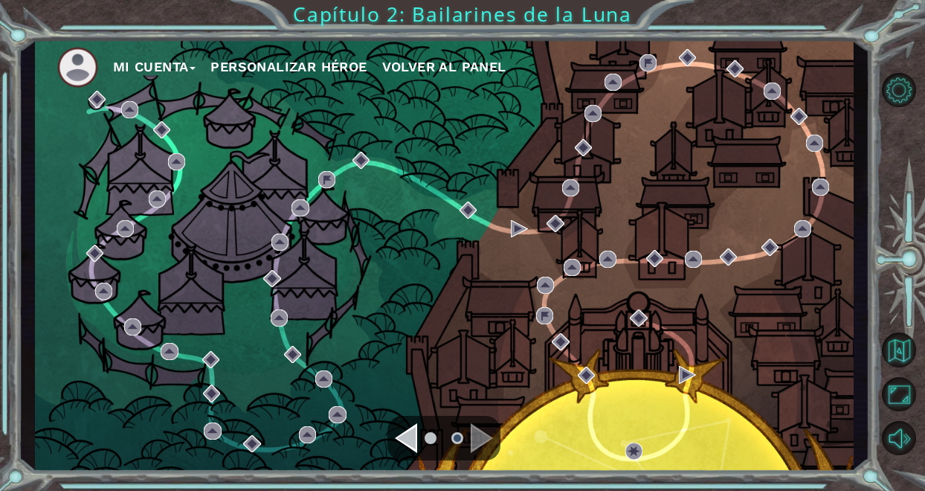
click at [425, 439] on li at bounding box center [430, 438] width 12 height 12
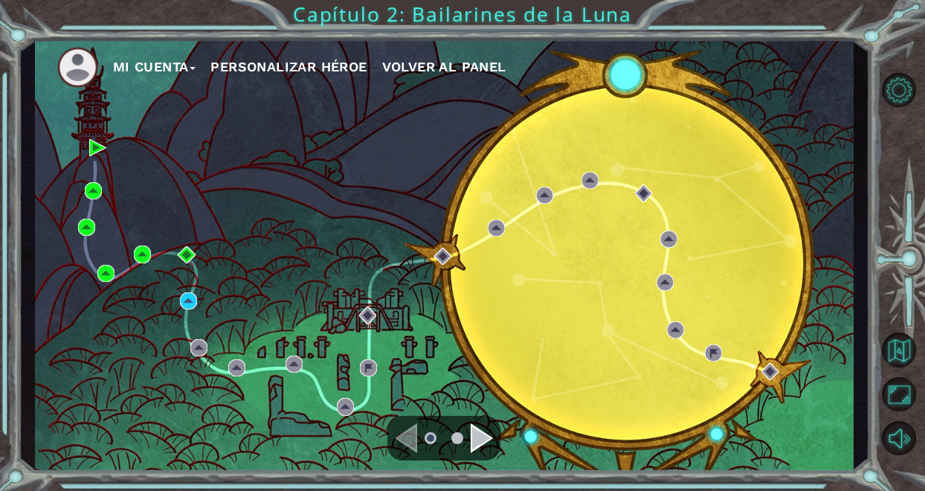
click at [412, 441] on div "Navigate to the previous page" at bounding box center [406, 438] width 22 height 30
click at [146, 74] on button "Mi Cuenta" at bounding box center [154, 67] width 83 height 22
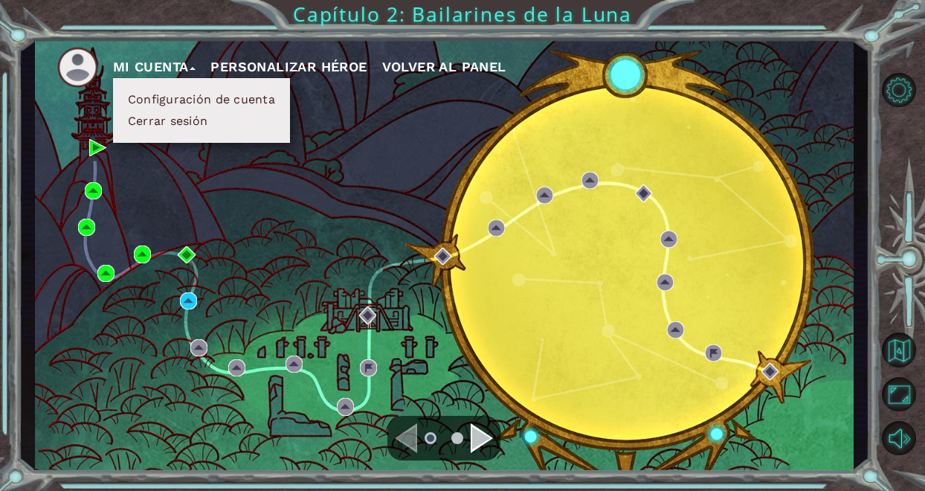
click at [173, 59] on button "Mi Cuenta" at bounding box center [154, 67] width 83 height 22
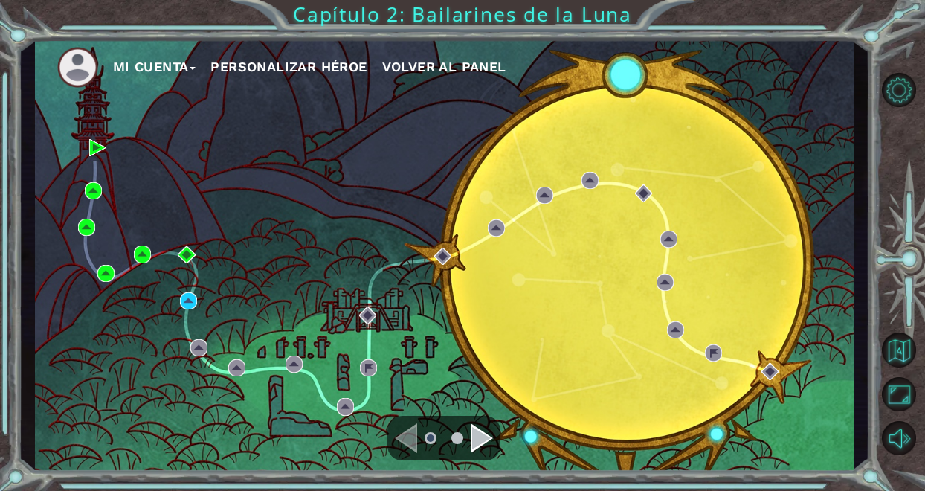
click at [438, 59] on span "Volver al panel" at bounding box center [444, 67] width 124 height 16
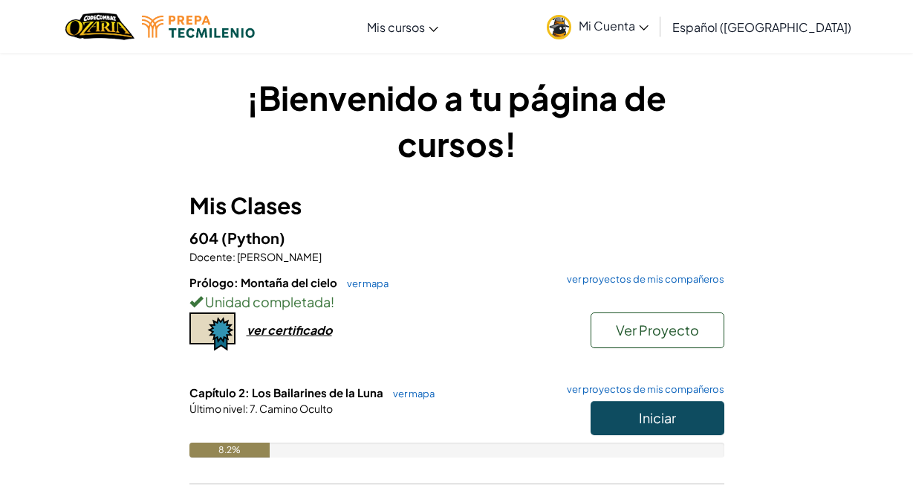
click at [689, 413] on button "Iniciar" at bounding box center [658, 418] width 134 height 34
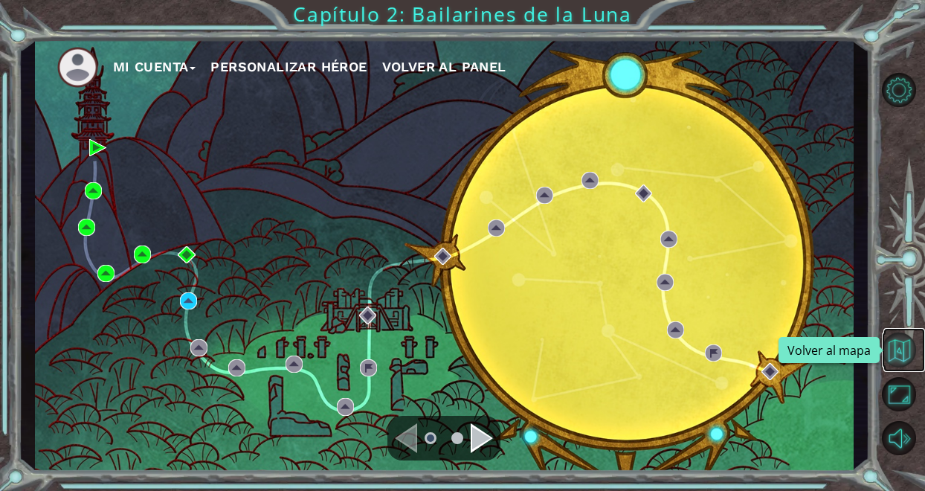
click at [896, 346] on button "Volver al mapa" at bounding box center [898, 349] width 34 height 34
click at [896, 347] on button "Volver al mapa" at bounding box center [898, 349] width 34 height 34
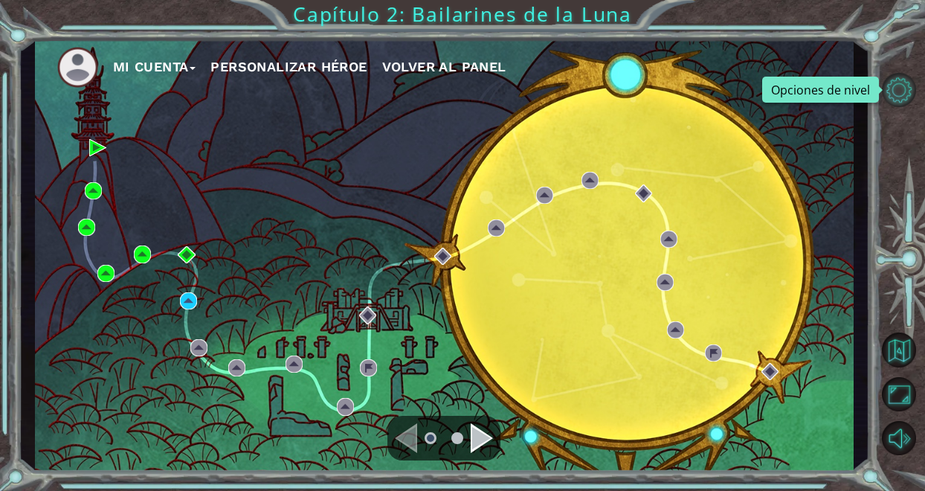
click at [902, 90] on button "Opciones de nivel" at bounding box center [898, 90] width 34 height 34
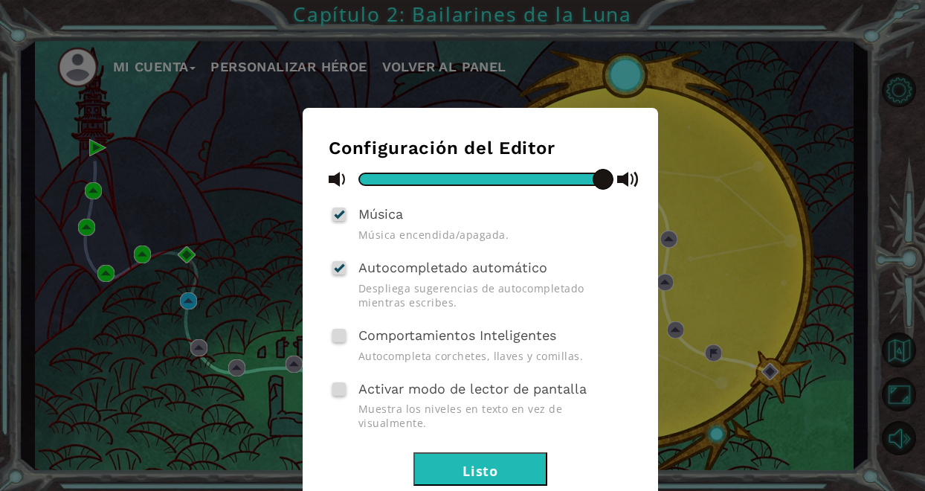
click at [511, 455] on button "Listo" at bounding box center [480, 468] width 134 height 33
